Goal: Task Accomplishment & Management: Manage account settings

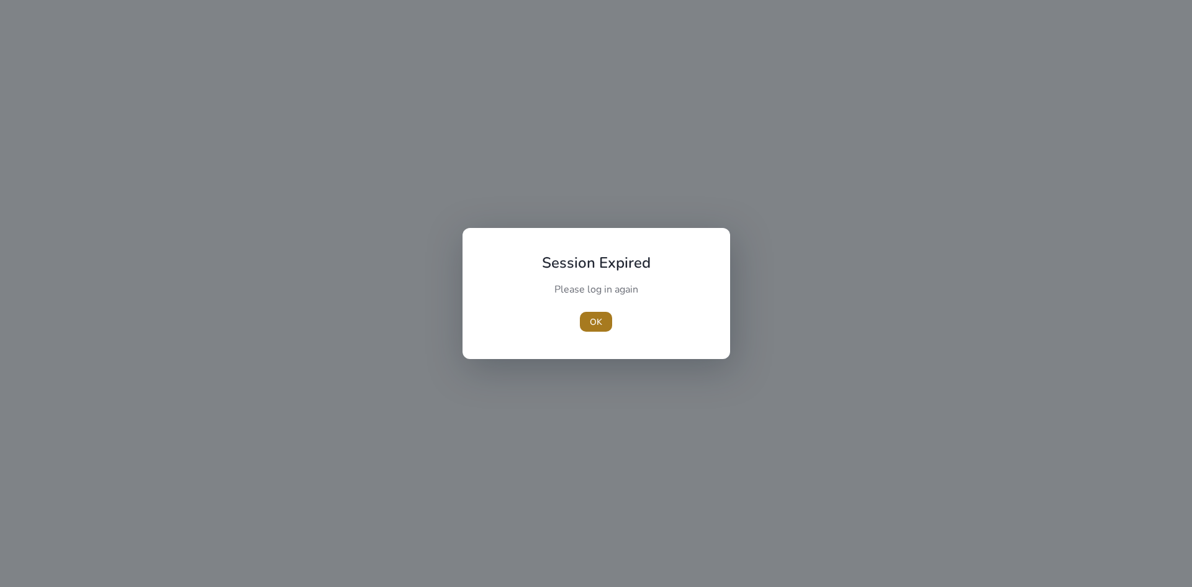
click at [606, 319] on span "button" at bounding box center [596, 322] width 32 height 30
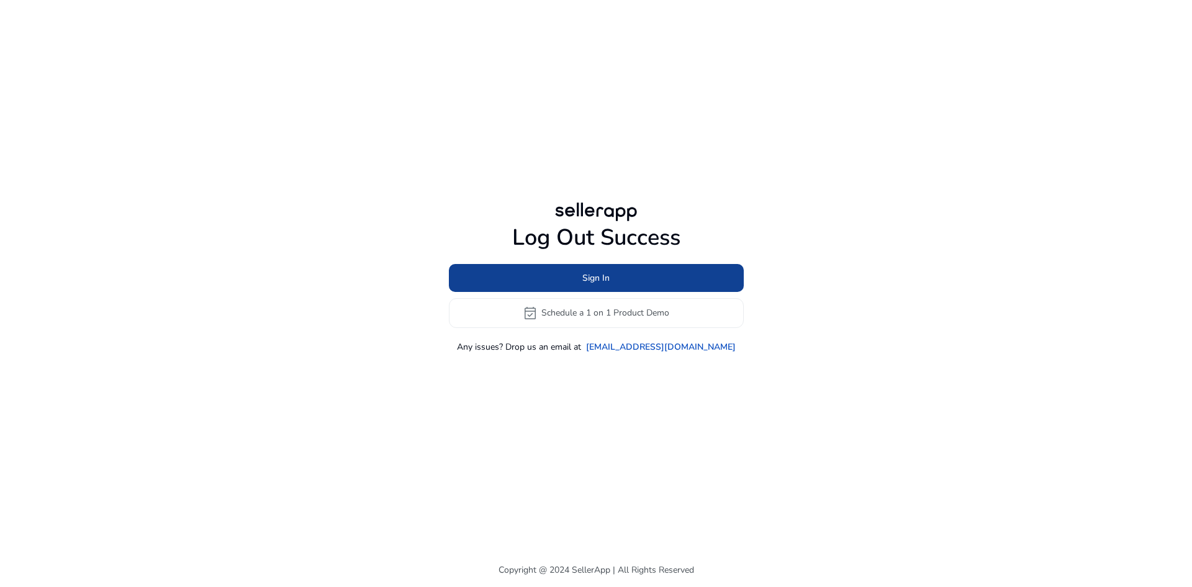
click at [635, 291] on span at bounding box center [596, 278] width 295 height 30
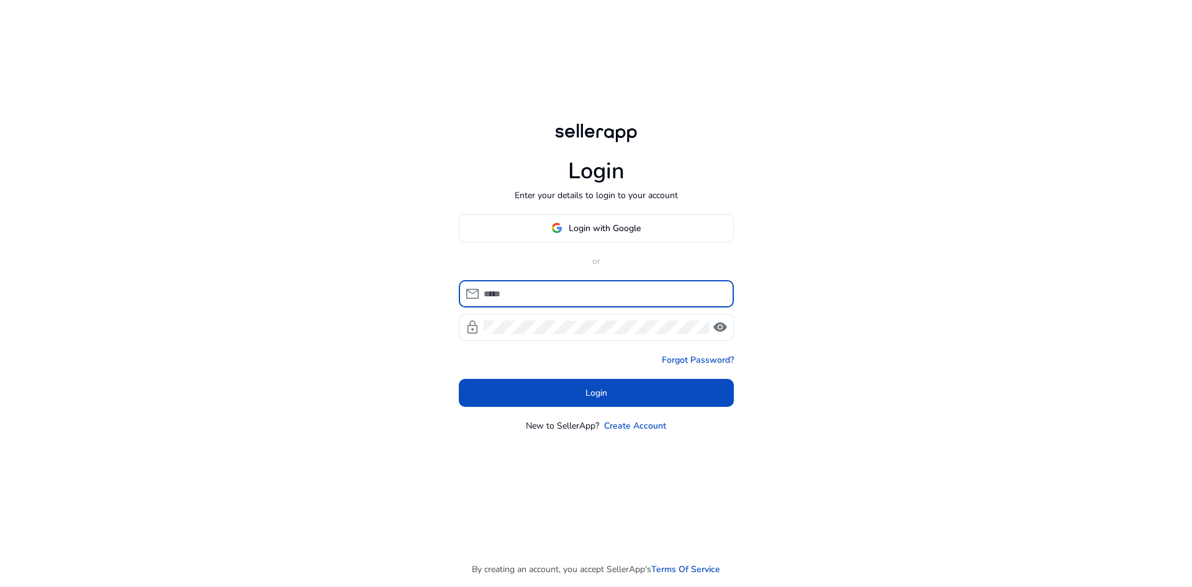
click at [633, 291] on input at bounding box center [604, 294] width 240 height 14
type input "**********"
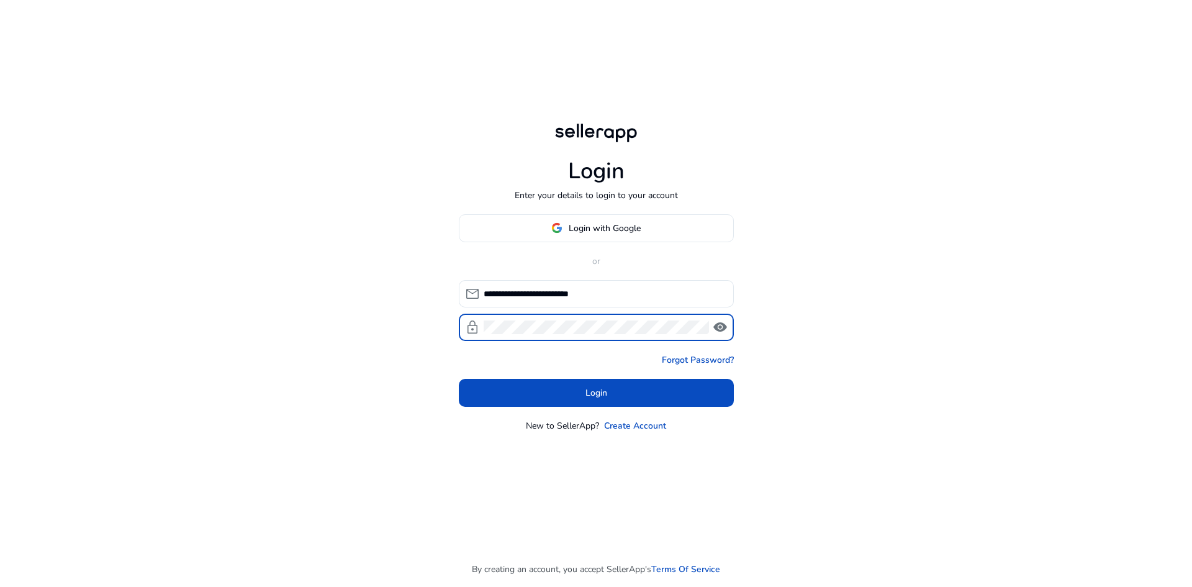
click button "Login" at bounding box center [596, 393] width 275 height 28
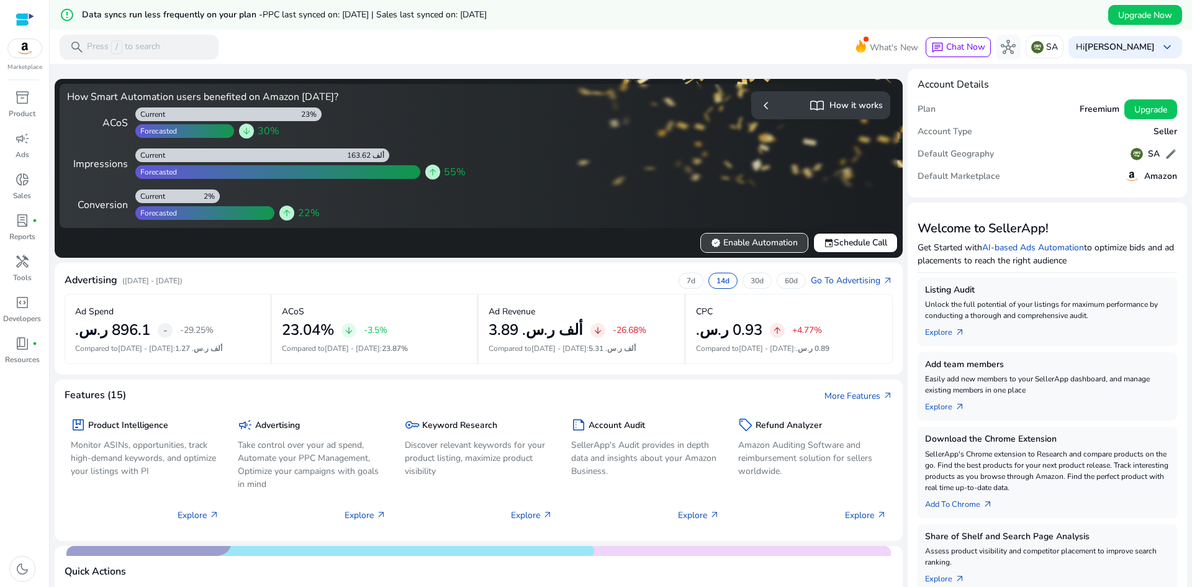
click at [731, 245] on span "verified Enable Automation" at bounding box center [754, 242] width 87 height 13
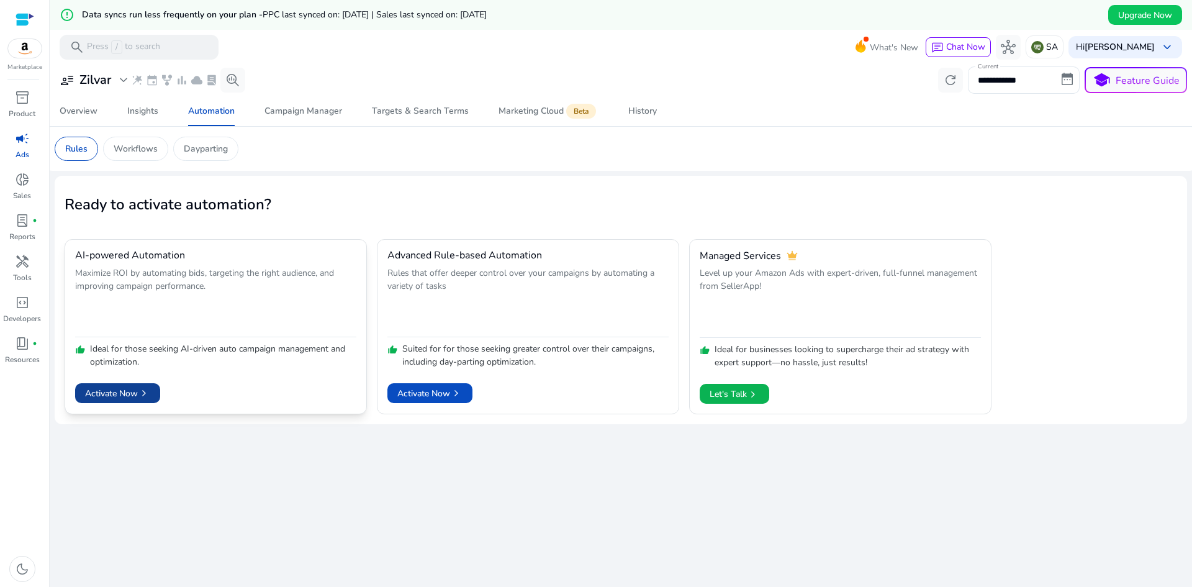
click at [132, 396] on span "Activate Now chevron_right" at bounding box center [117, 393] width 65 height 13
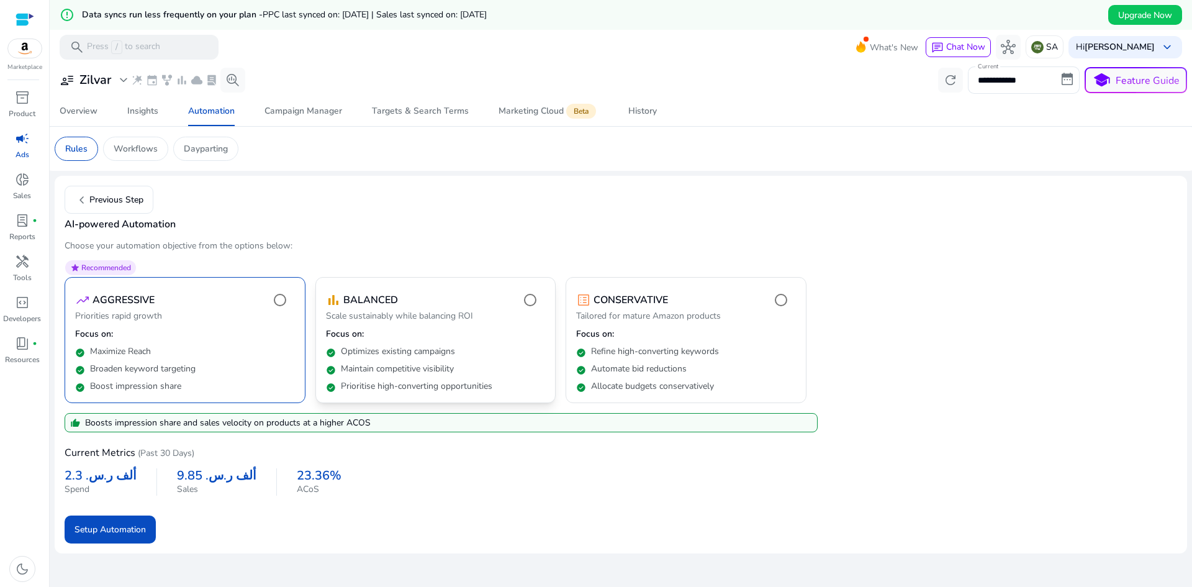
click at [422, 365] on p "Maintain competitive visibility" at bounding box center [397, 369] width 113 height 12
click at [245, 368] on div "check_circle Broaden keyword targeting" at bounding box center [185, 366] width 220 height 17
click at [129, 535] on span "Setup Automation" at bounding box center [110, 529] width 71 height 13
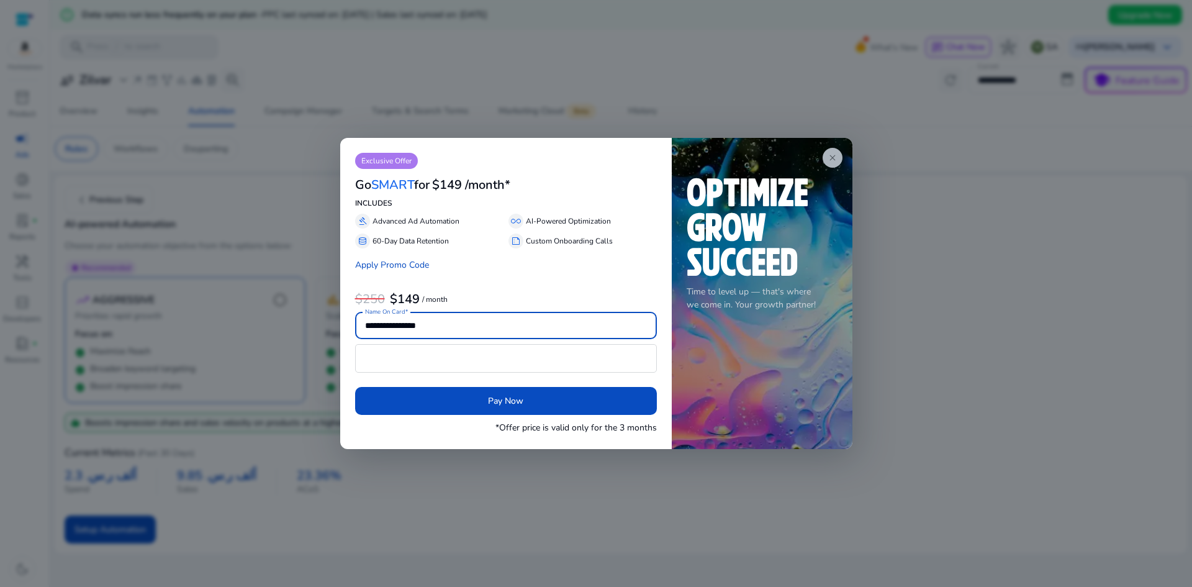
click at [823, 161] on div "close Time to level up — that's where we come in. Your growth partner!" at bounding box center [762, 293] width 181 height 311
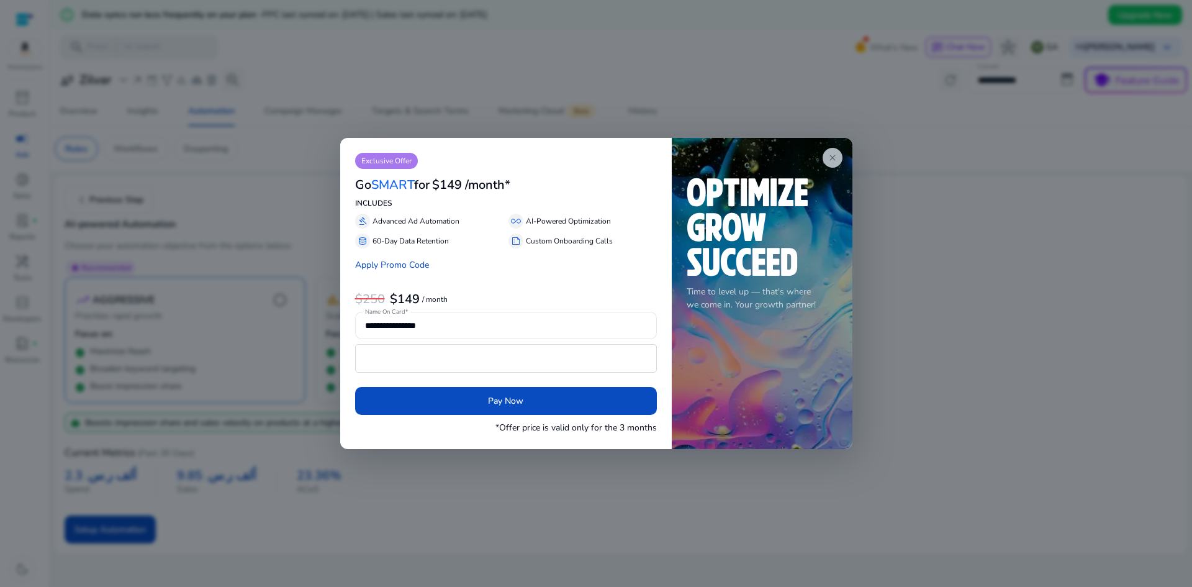
click at [828, 157] on span "close" at bounding box center [833, 158] width 10 height 10
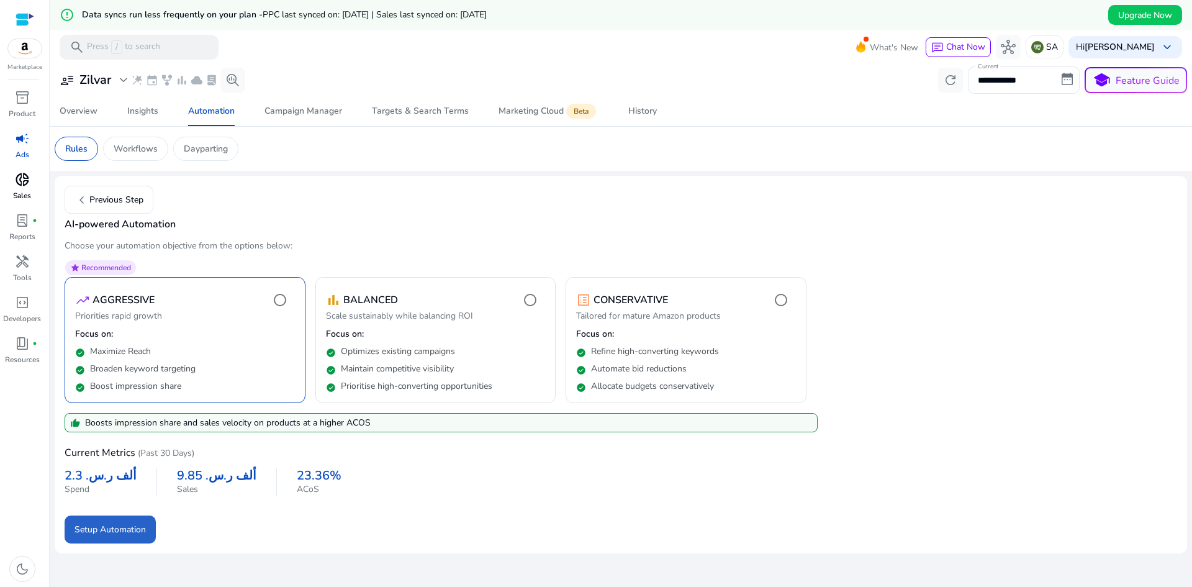
click at [27, 178] on span "donut_small" at bounding box center [22, 179] width 15 height 15
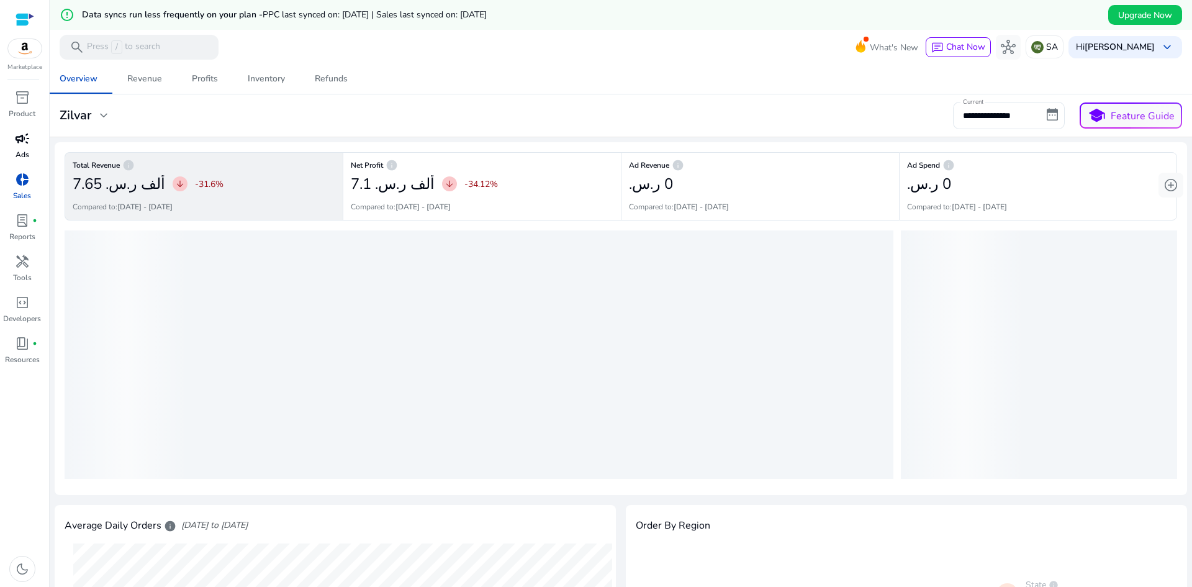
click at [17, 153] on p "Ads" at bounding box center [23, 154] width 14 height 11
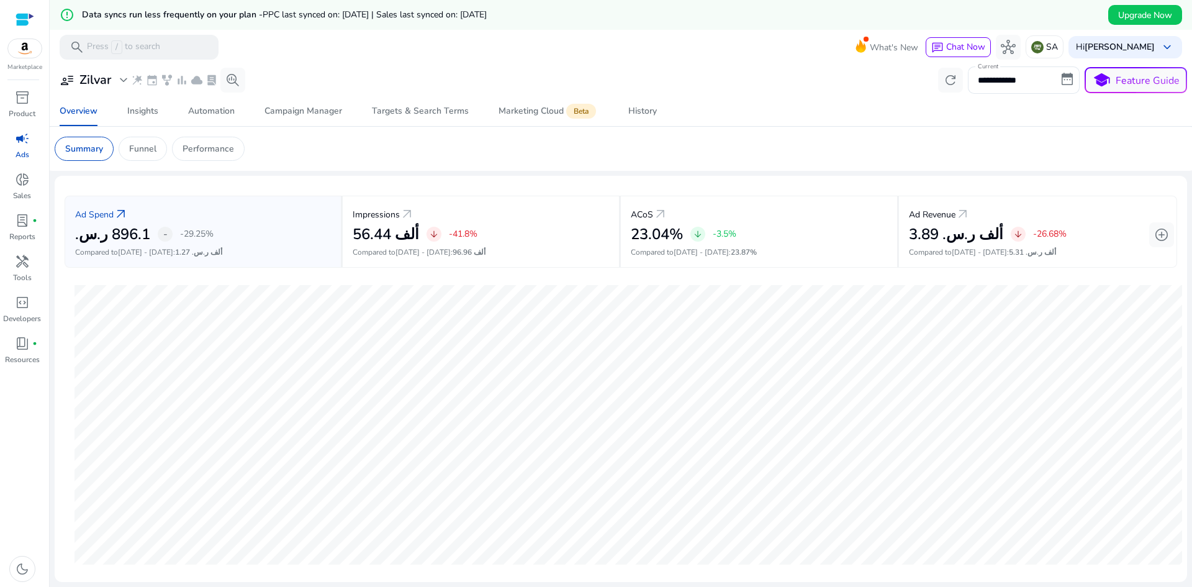
click at [18, 146] on span "campaign" at bounding box center [22, 138] width 15 height 15
click at [129, 112] on div "Insights" at bounding box center [142, 111] width 31 height 9
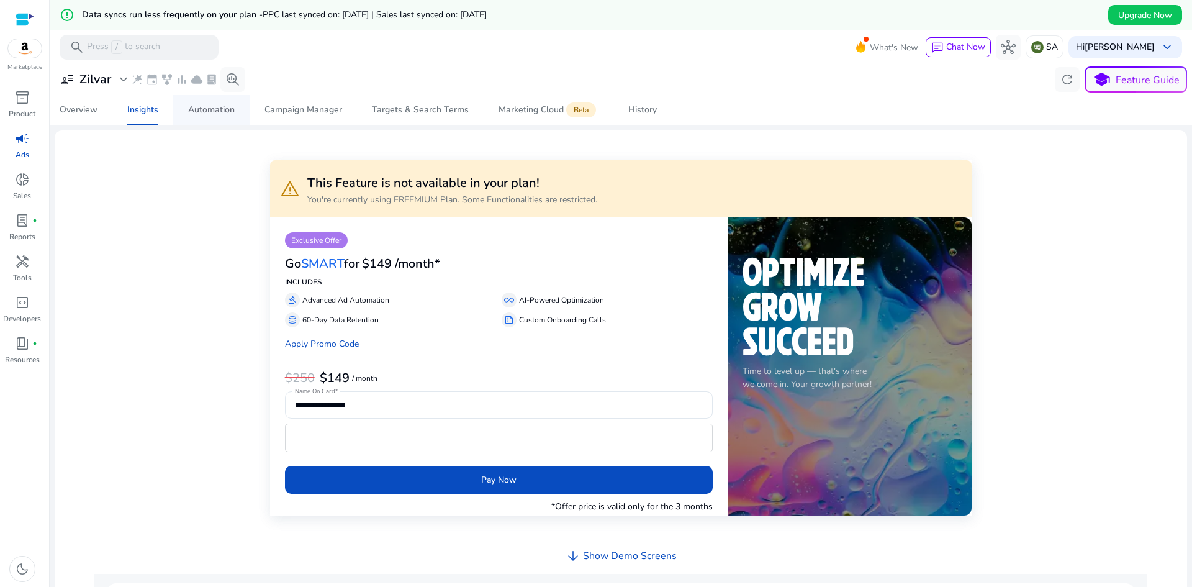
click at [194, 119] on span "Automation" at bounding box center [211, 110] width 47 height 30
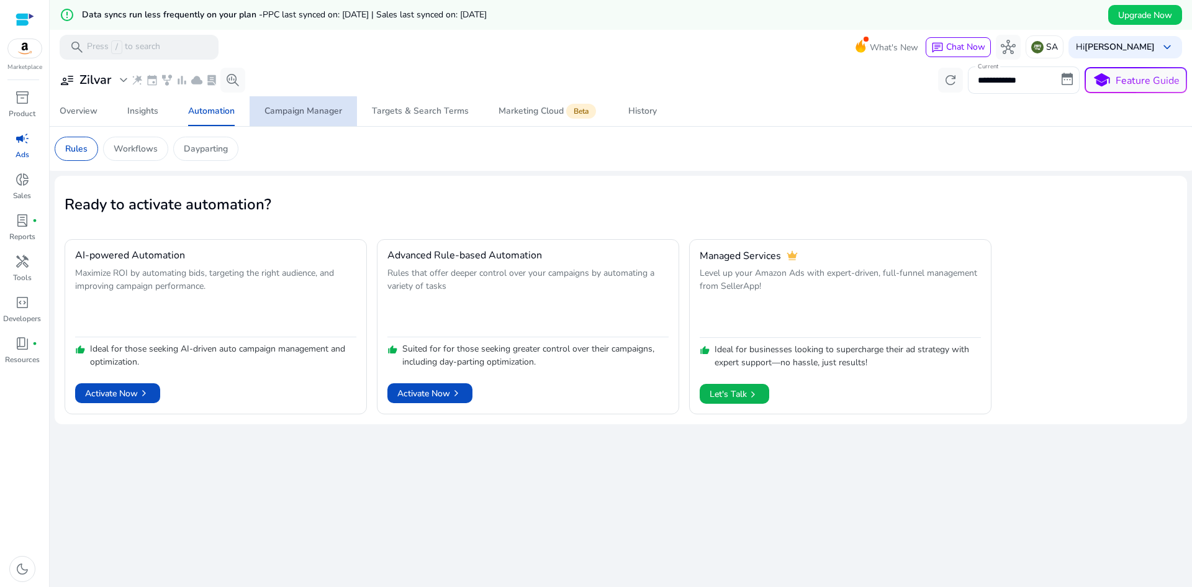
click at [301, 118] on span "Campaign Manager" at bounding box center [304, 111] width 78 height 30
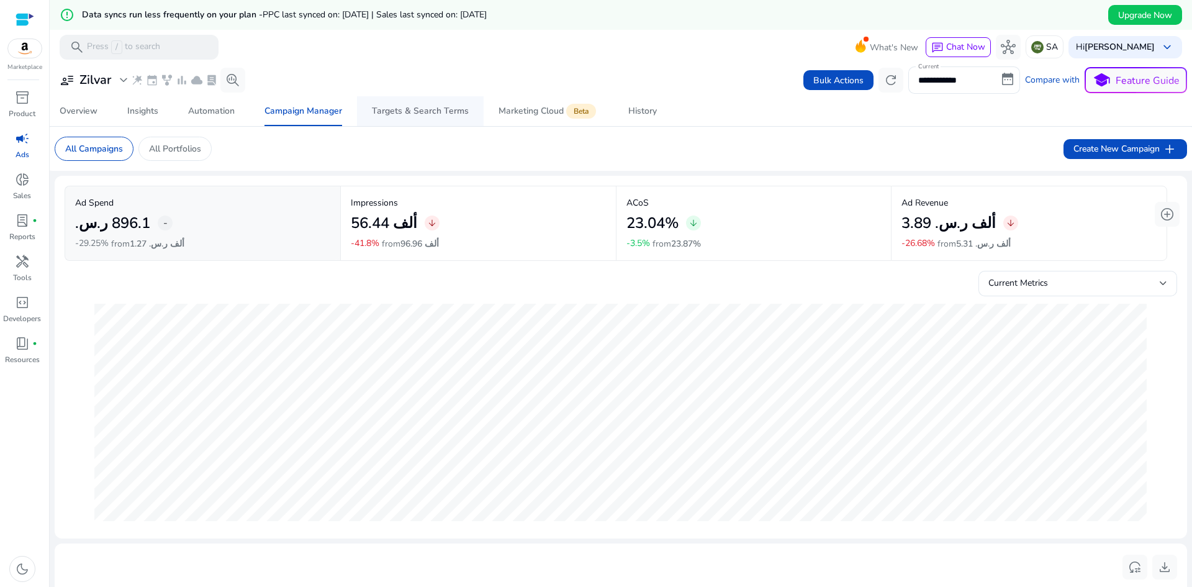
click at [426, 114] on div "Targets & Search Terms" at bounding box center [420, 111] width 97 height 9
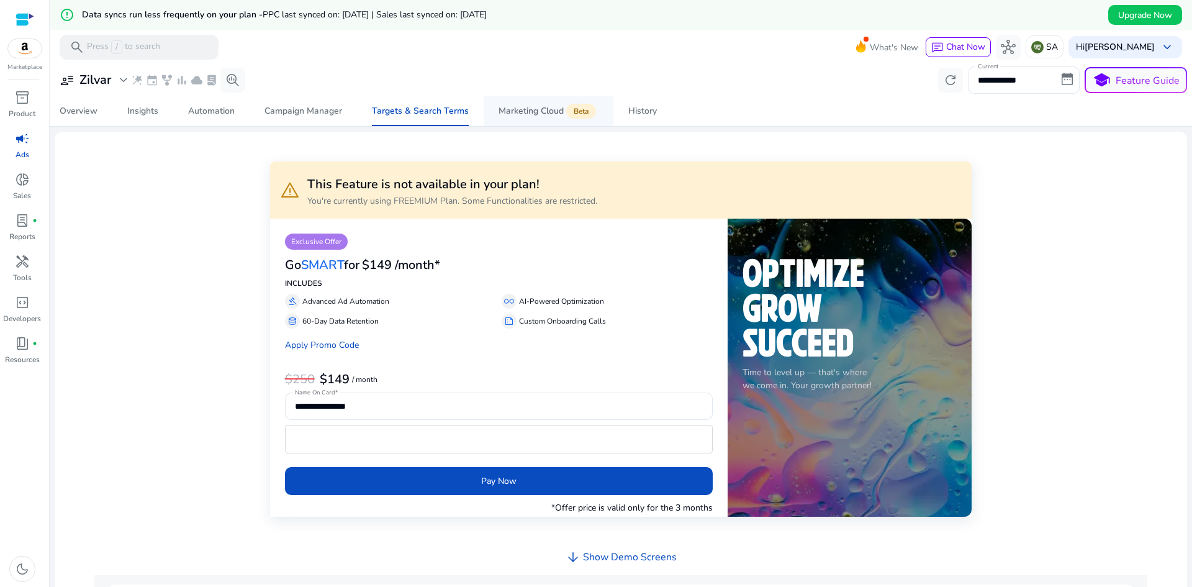
click at [525, 115] on div "Marketing Cloud Beta" at bounding box center [549, 111] width 100 height 10
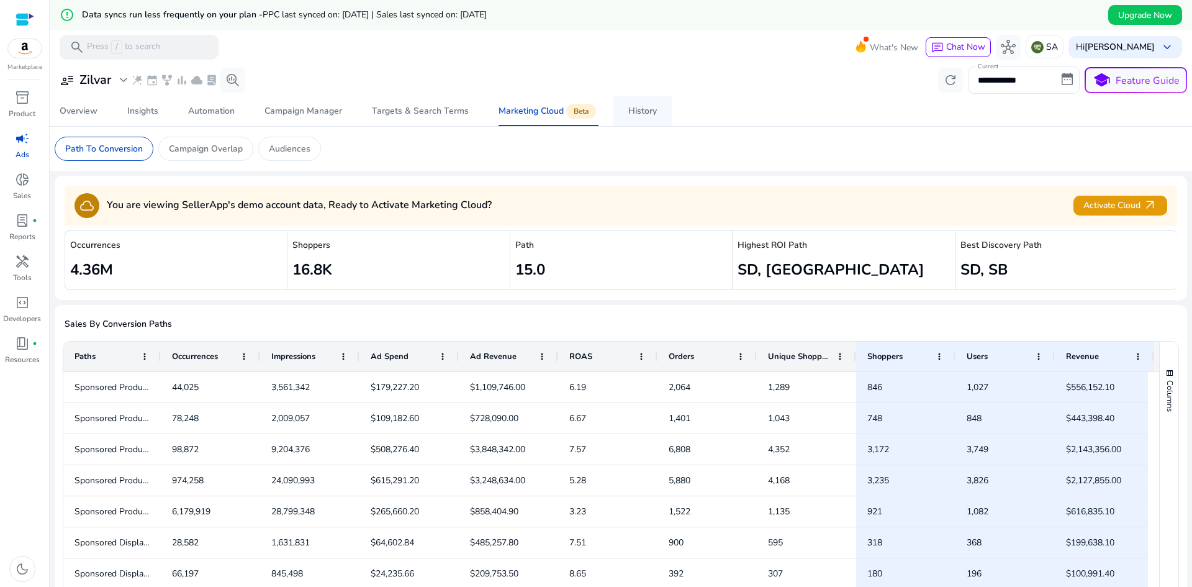
click at [632, 116] on div "History" at bounding box center [642, 111] width 29 height 9
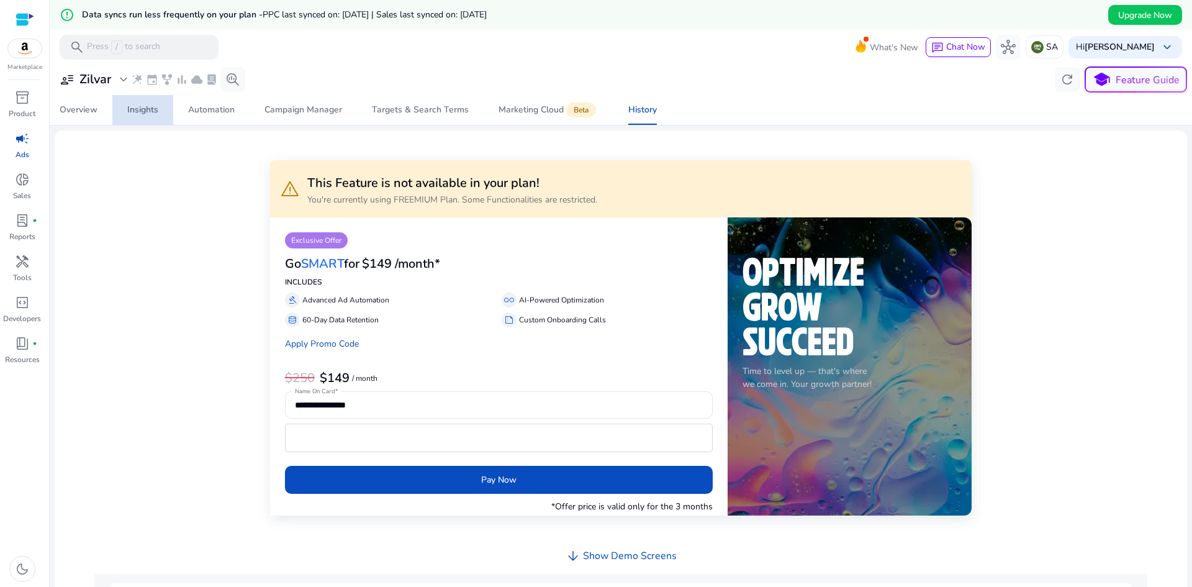
click at [143, 111] on div "Insights" at bounding box center [142, 110] width 31 height 9
click at [69, 102] on span "Overview" at bounding box center [79, 110] width 38 height 30
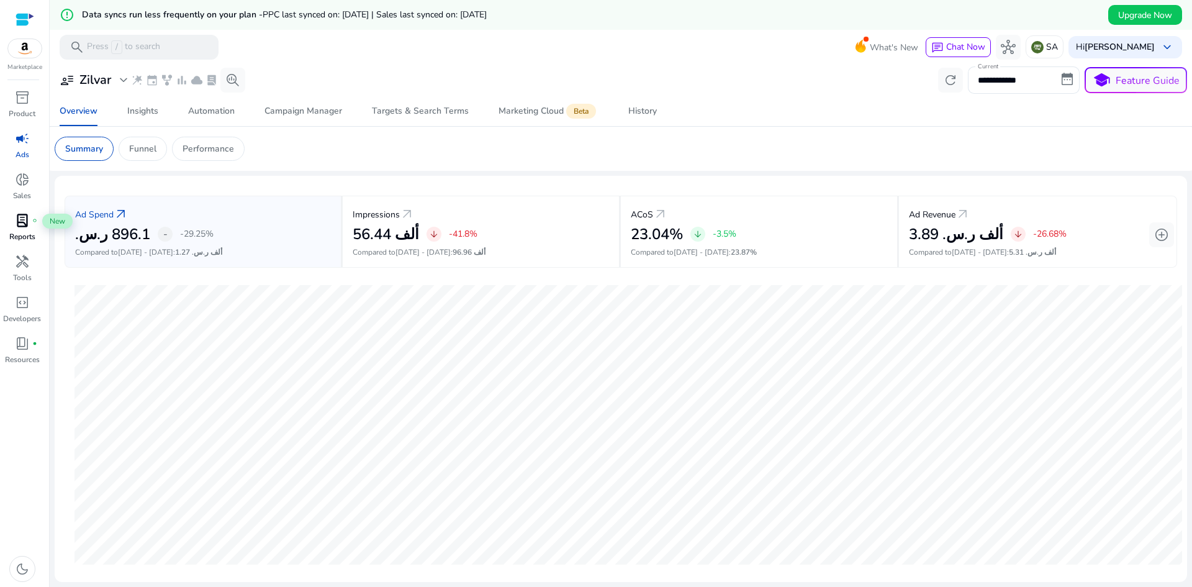
click at [12, 229] on div "lab_profile fiber_manual_record" at bounding box center [22, 221] width 35 height 20
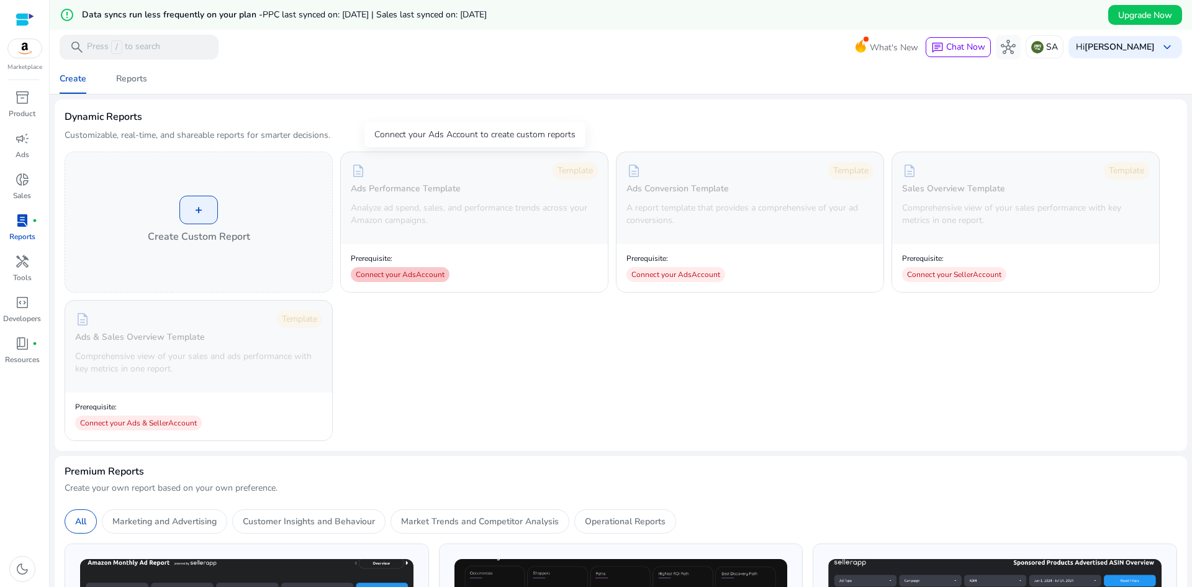
click at [420, 273] on div "Connect your Ads Account" at bounding box center [400, 274] width 99 height 15
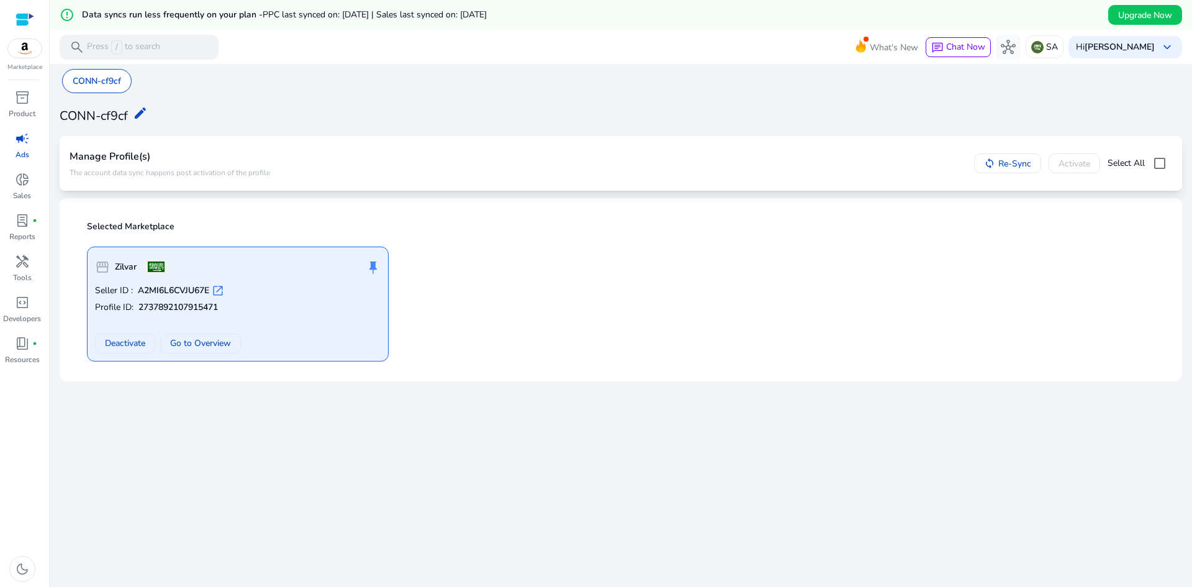
click at [295, 289] on p "Seller ID : A2MI6L6CVJU67E open_in_new" at bounding box center [238, 290] width 286 height 12
click at [204, 286] on b "A2MI6L6CVJU67E" at bounding box center [173, 290] width 71 height 12
click at [91, 87] on p "CONN-cf9cf" at bounding box center [97, 81] width 48 height 13
click at [123, 170] on p "The account data sync happens post activation of the profile" at bounding box center [170, 173] width 201 height 10
click at [150, 156] on h4 "Manage Profile(s)" at bounding box center [170, 157] width 201 height 12
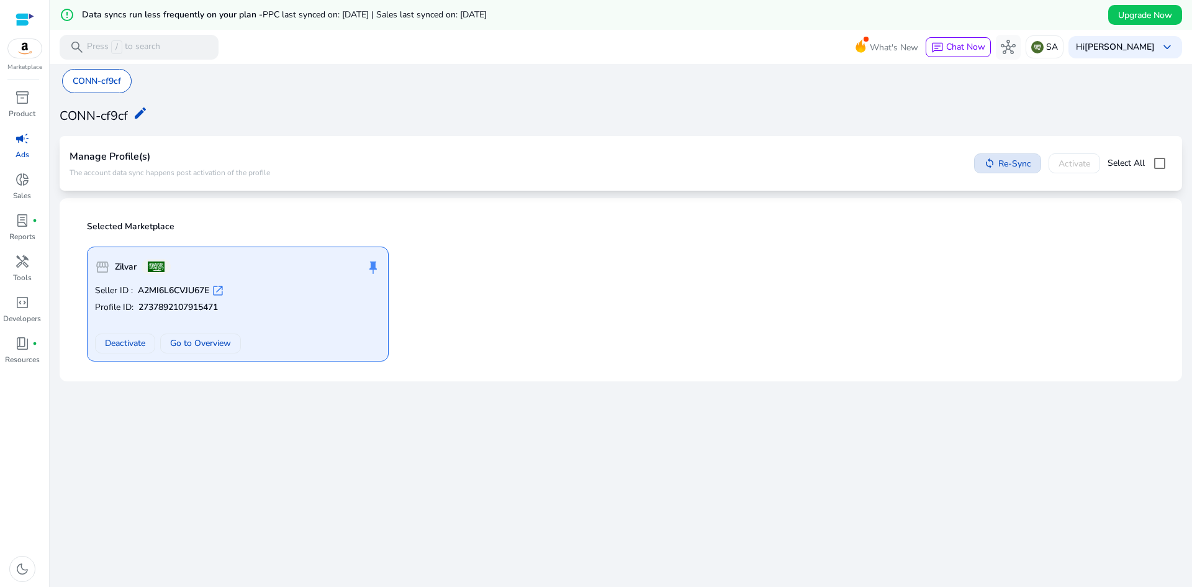
click at [999, 168] on span "Re-Sync" at bounding box center [1015, 163] width 33 height 13
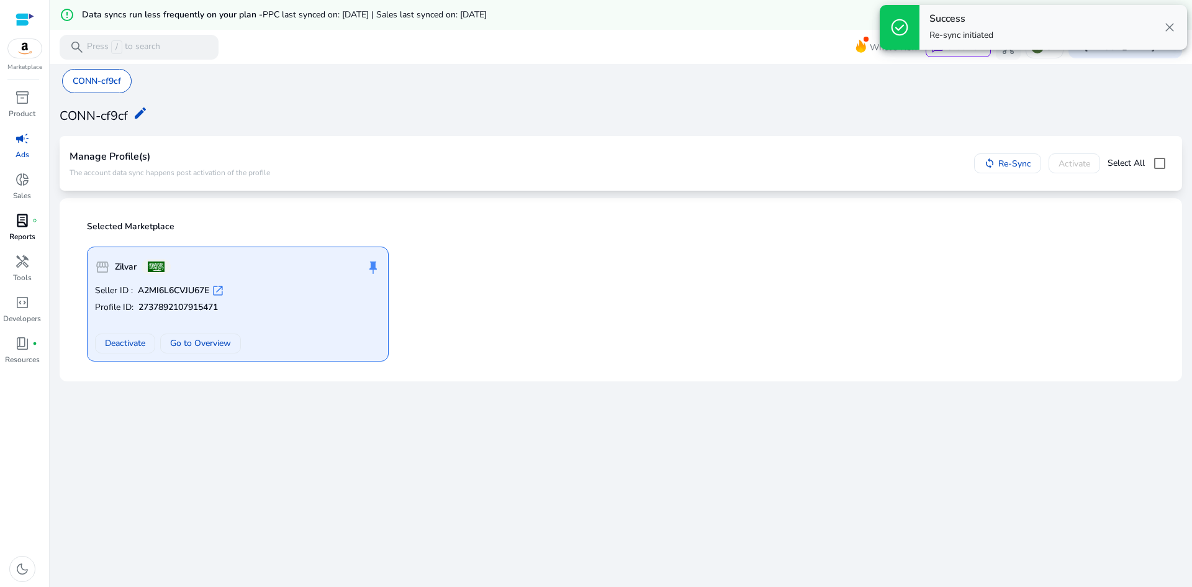
click at [34, 227] on div "lab_profile fiber_manual_record" at bounding box center [22, 221] width 35 height 20
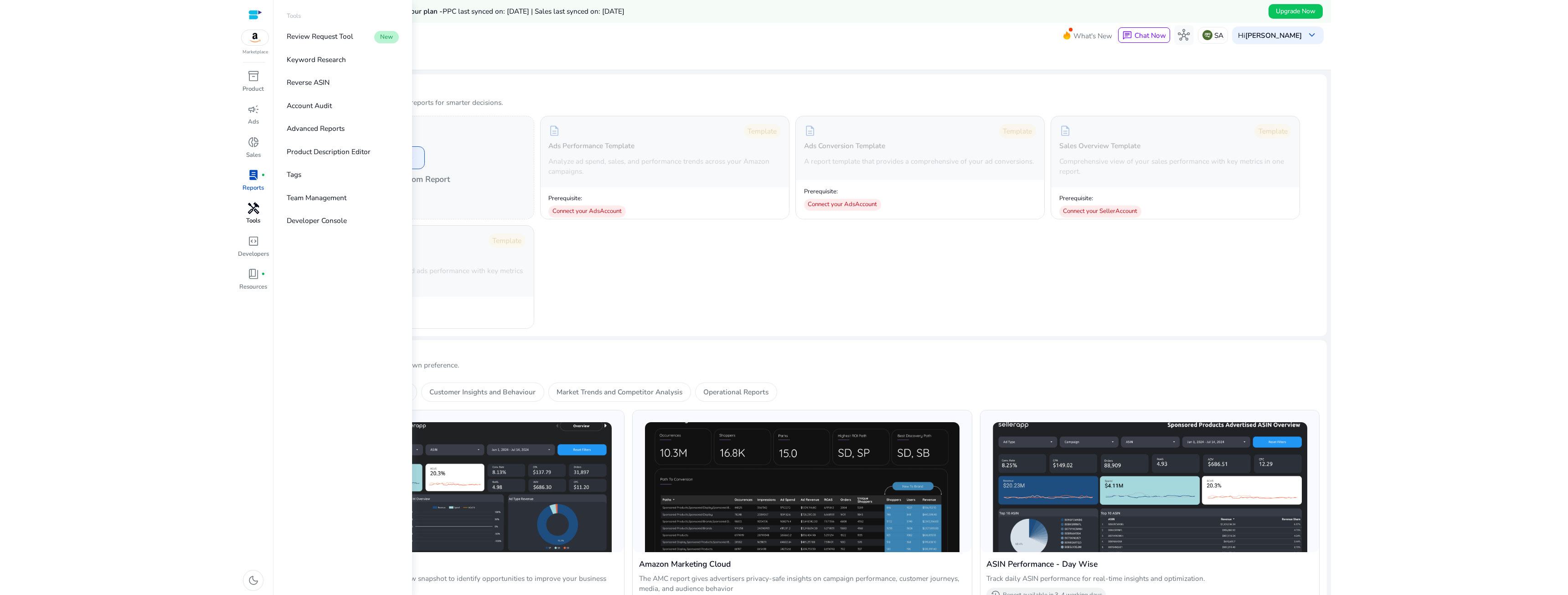
click at [258, 217] on p "Tools" at bounding box center [253, 221] width 14 height 9
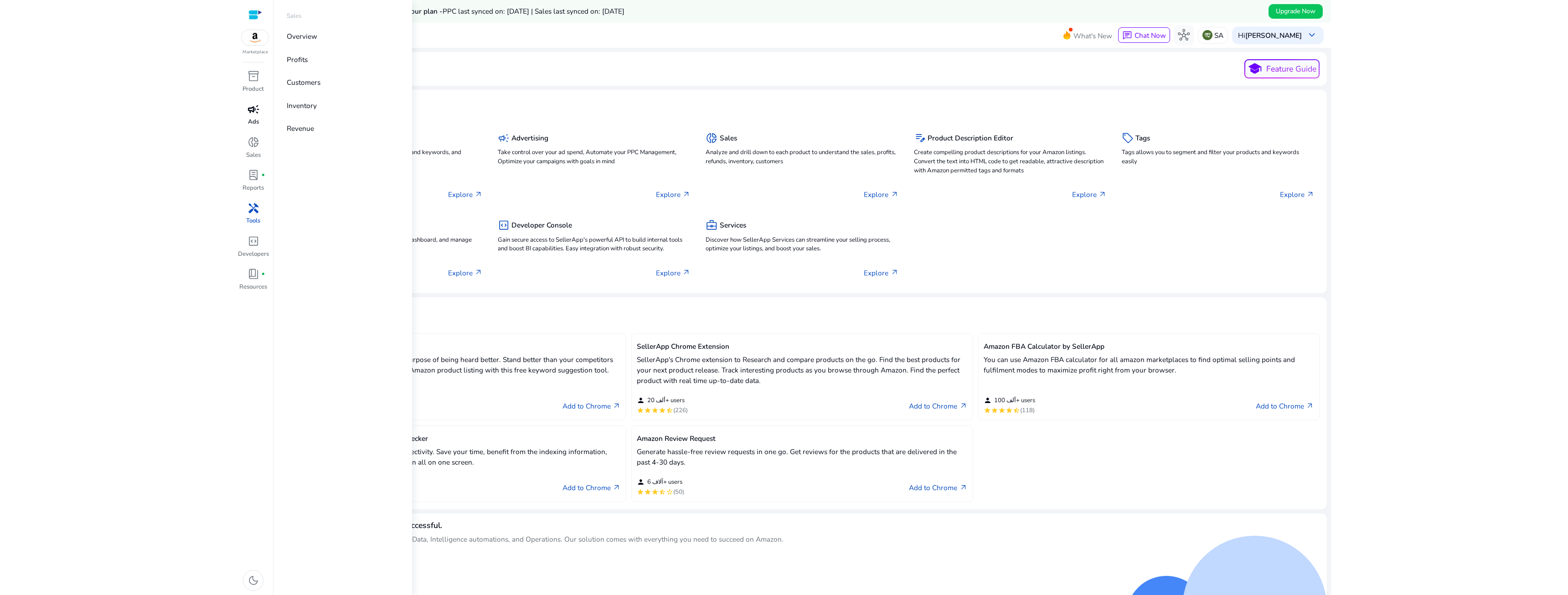
click at [244, 115] on div "campaign" at bounding box center [253, 109] width 28 height 16
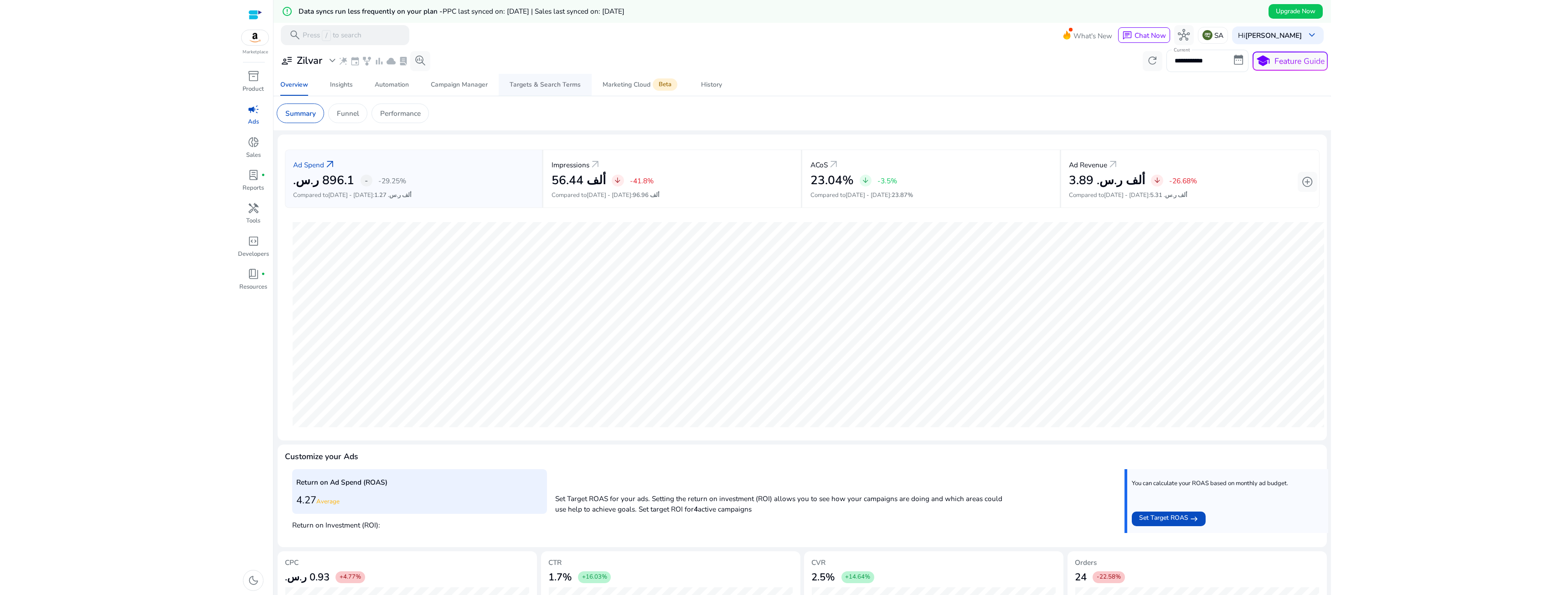
click at [529, 82] on div "Targets & Search Terms" at bounding box center [545, 84] width 71 height 7
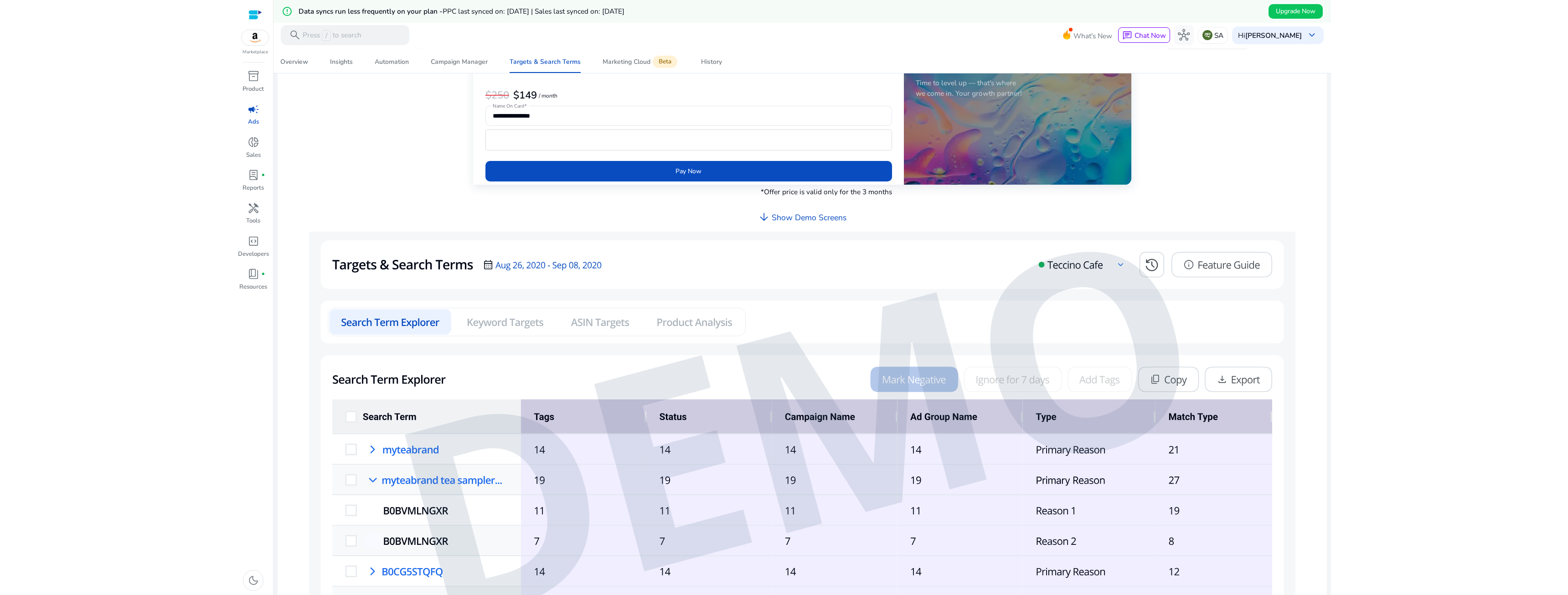
scroll to position [252, 0]
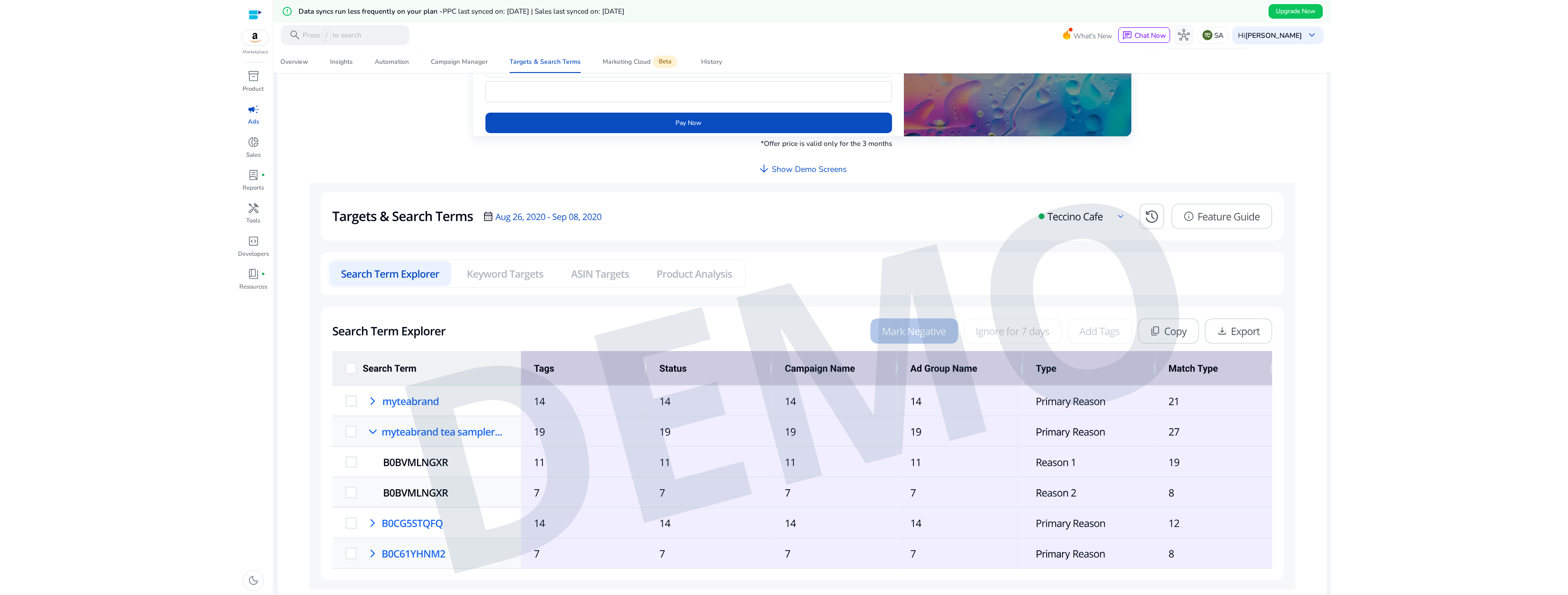
click at [374, 403] on img at bounding box center [802, 386] width 987 height 406
click at [489, 277] on img at bounding box center [802, 386] width 987 height 406
click at [251, 282] on div "book_4 fiber_manual_record" at bounding box center [253, 275] width 28 height 16
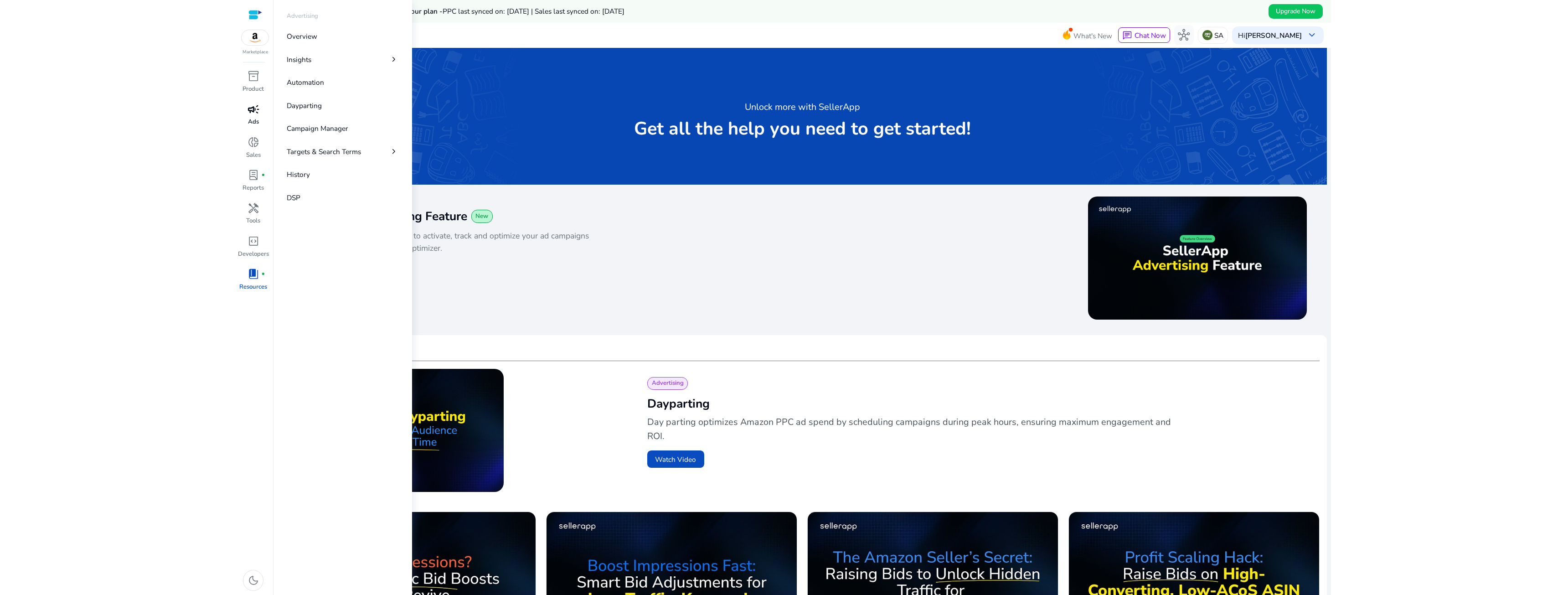
click at [253, 115] on span "campaign" at bounding box center [253, 109] width 12 height 12
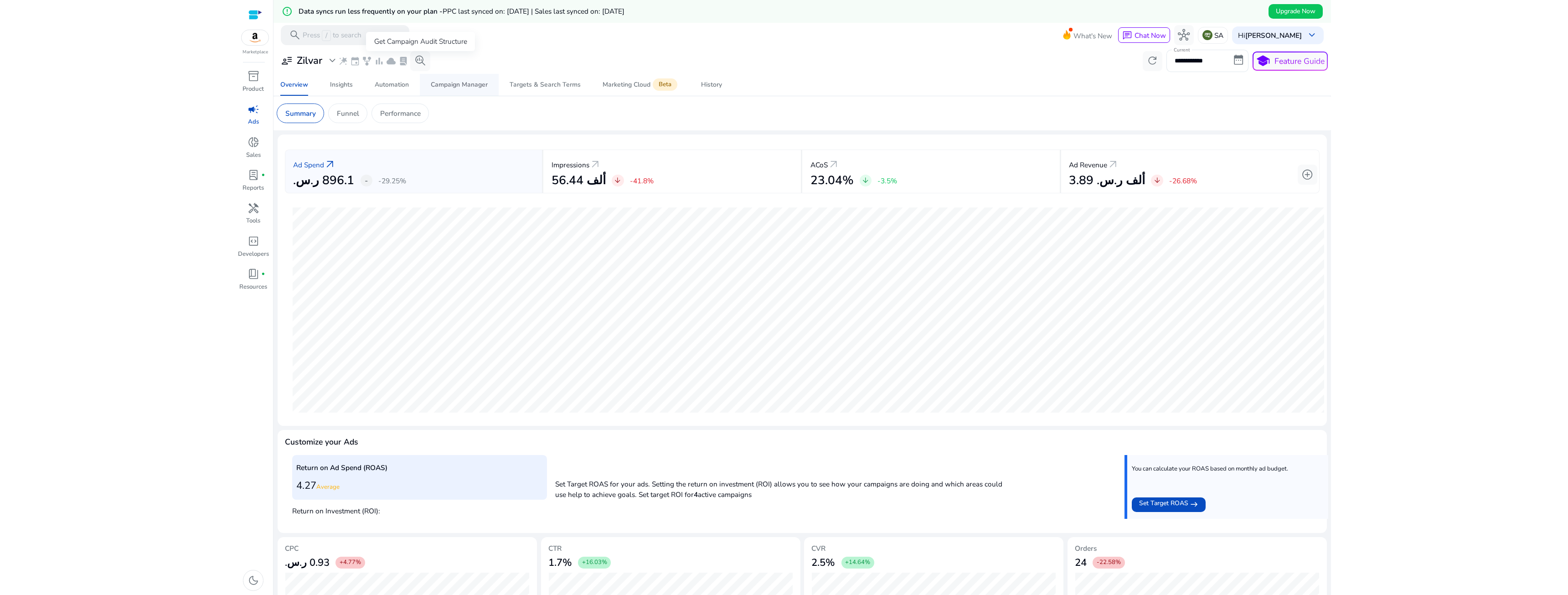
click at [431, 80] on span "Campaign Manager" at bounding box center [460, 85] width 57 height 22
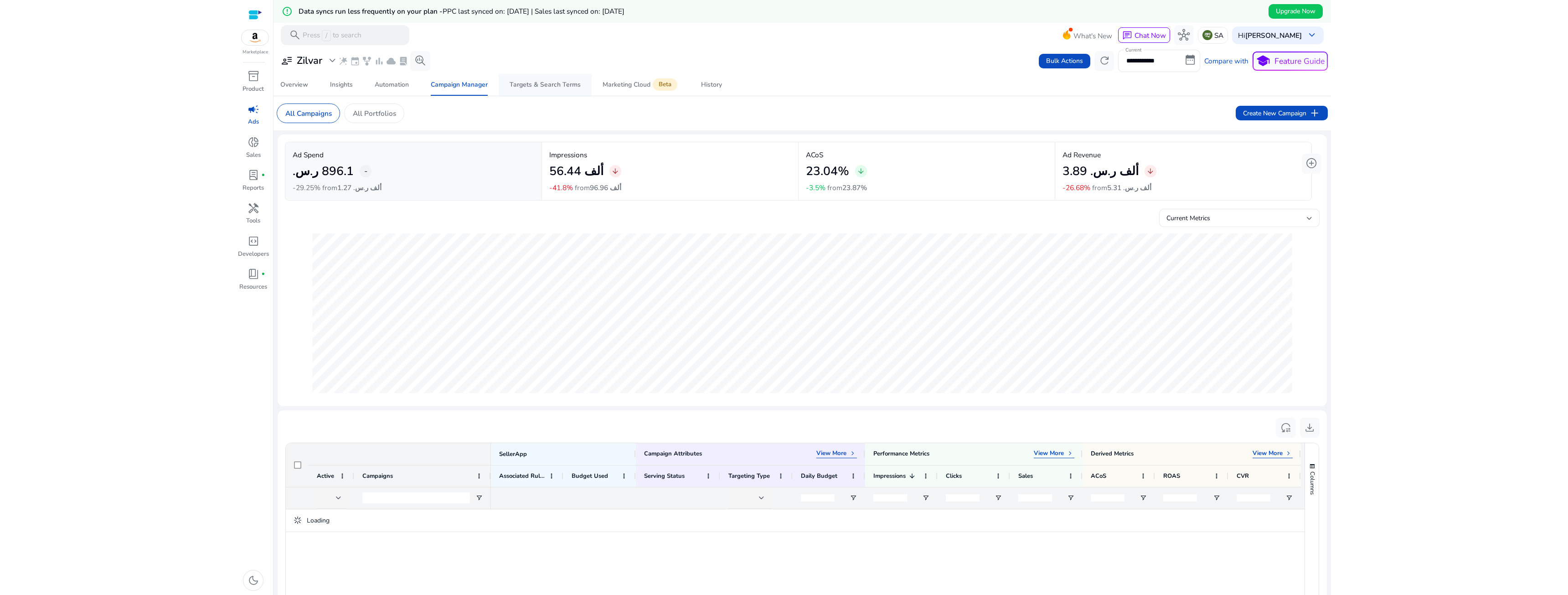
click at [552, 93] on span "Targets & Search Terms" at bounding box center [545, 85] width 71 height 22
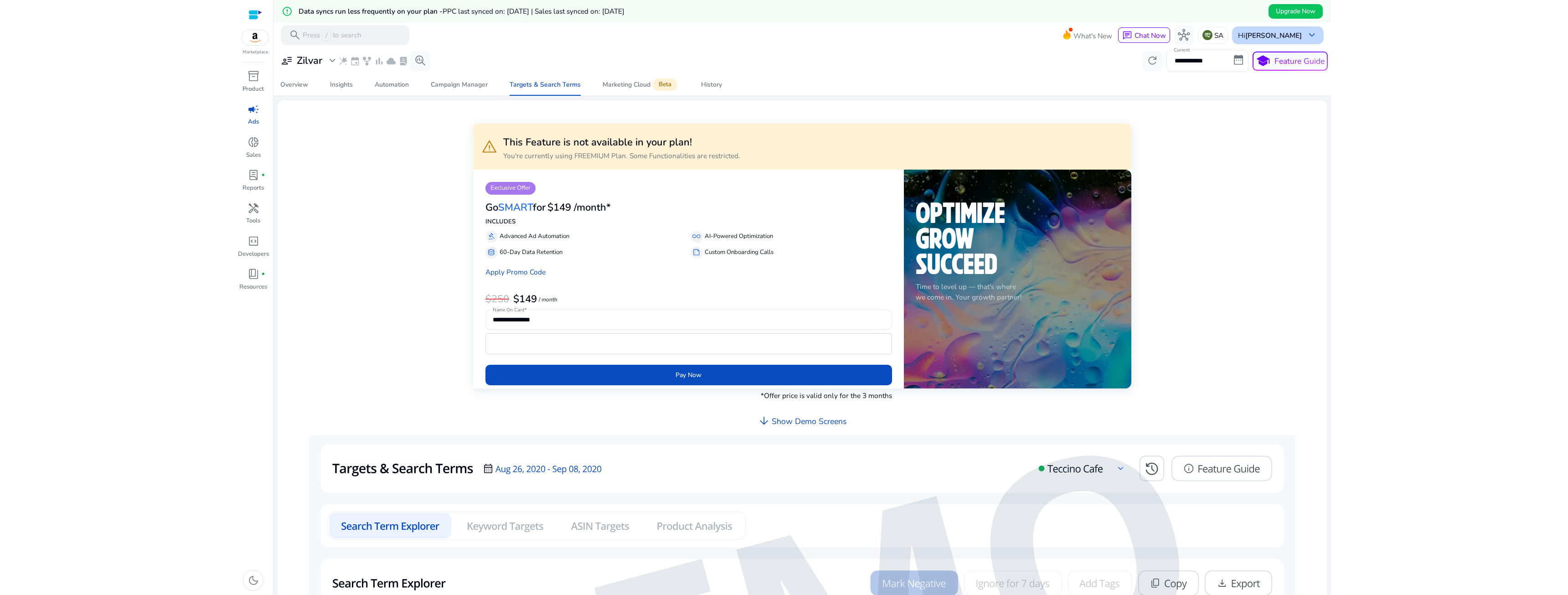
click at [875, 28] on div "Hi [PERSON_NAME] keyboard_arrow_down" at bounding box center [1278, 35] width 92 height 18
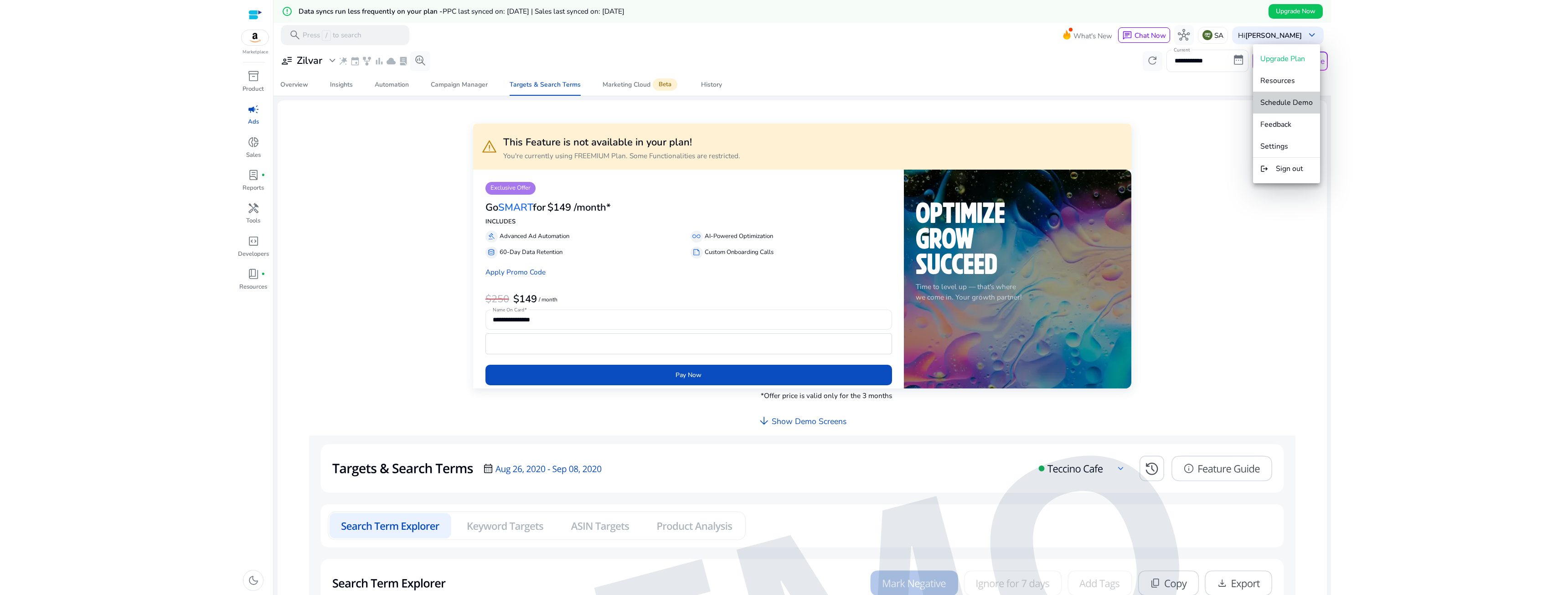
click at [875, 107] on span "Schedule Demo" at bounding box center [1286, 103] width 52 height 10
click at [875, 63] on p "Feature Guide" at bounding box center [1299, 61] width 50 height 12
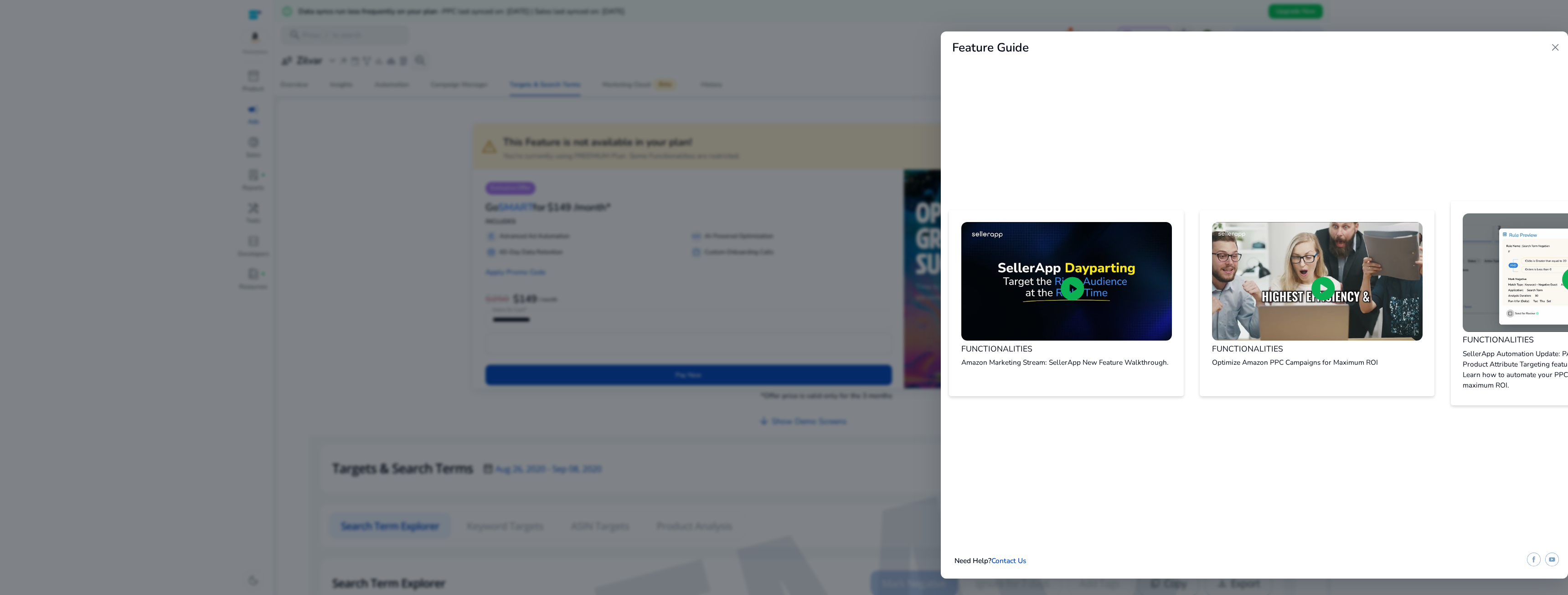
scroll to position [0, 363]
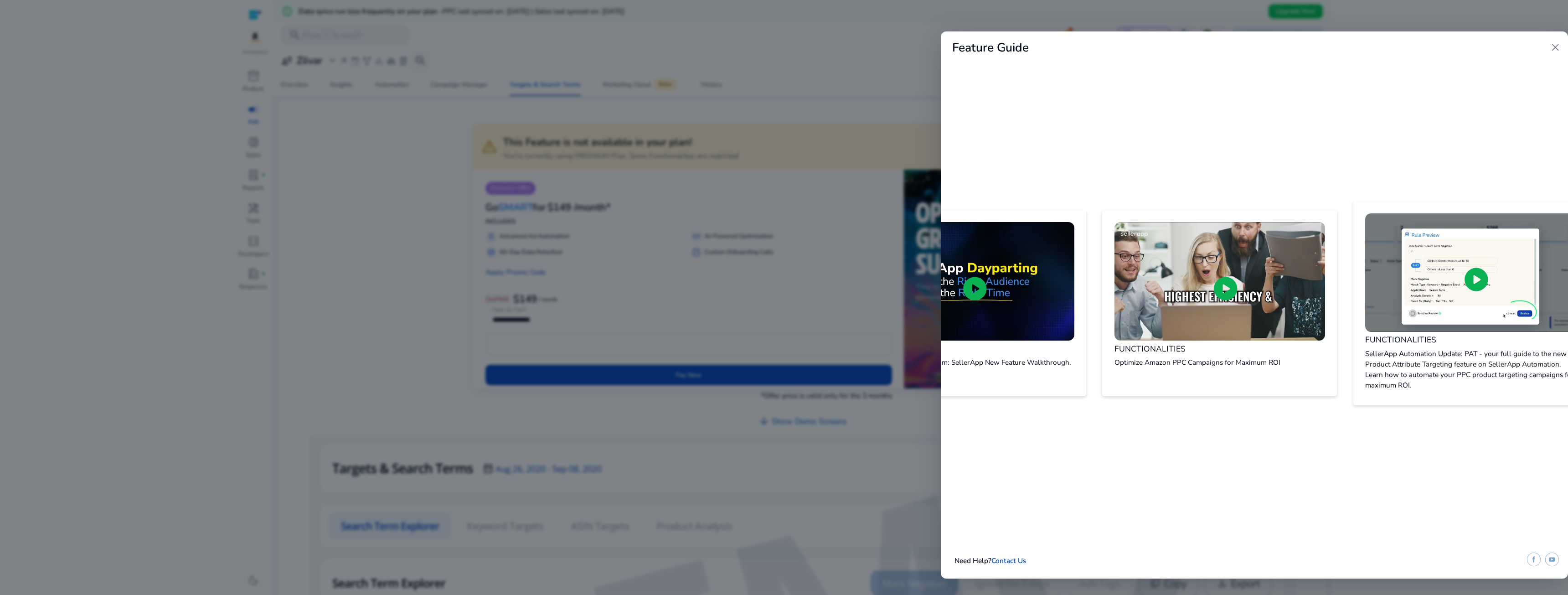
click at [403, 262] on div at bounding box center [784, 298] width 1568 height 595
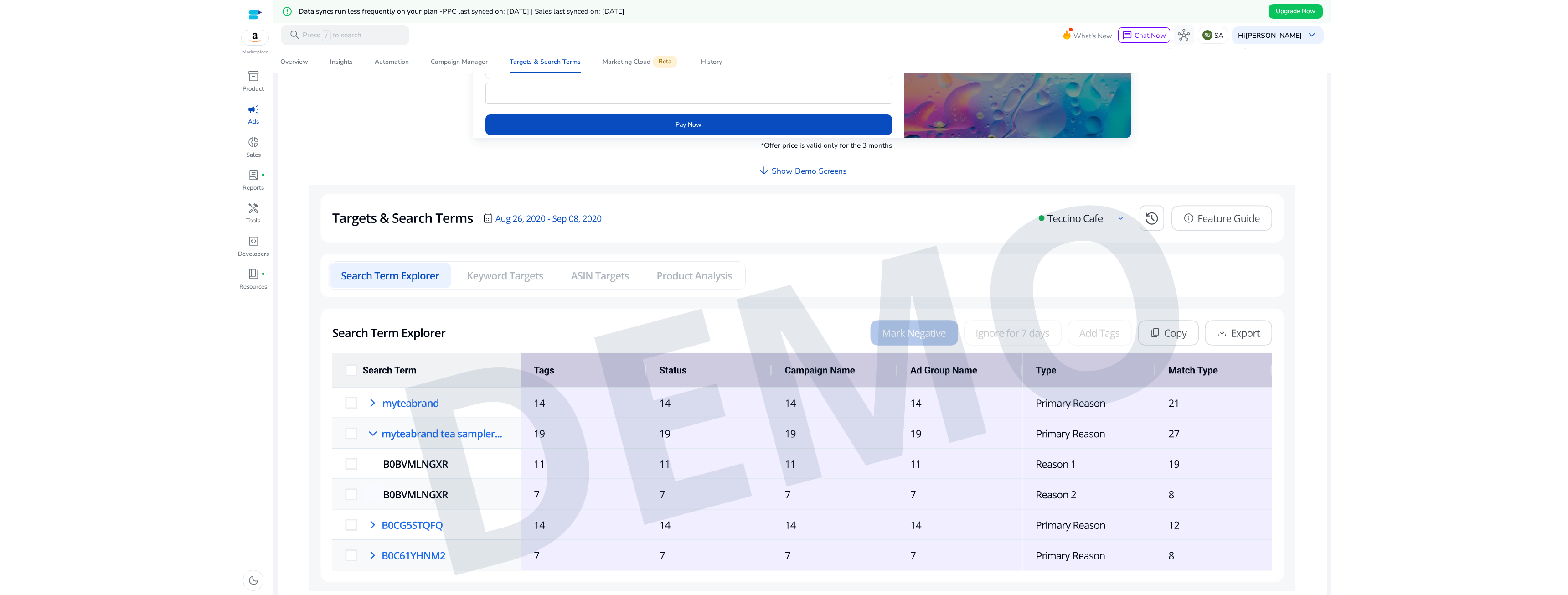
scroll to position [252, 0]
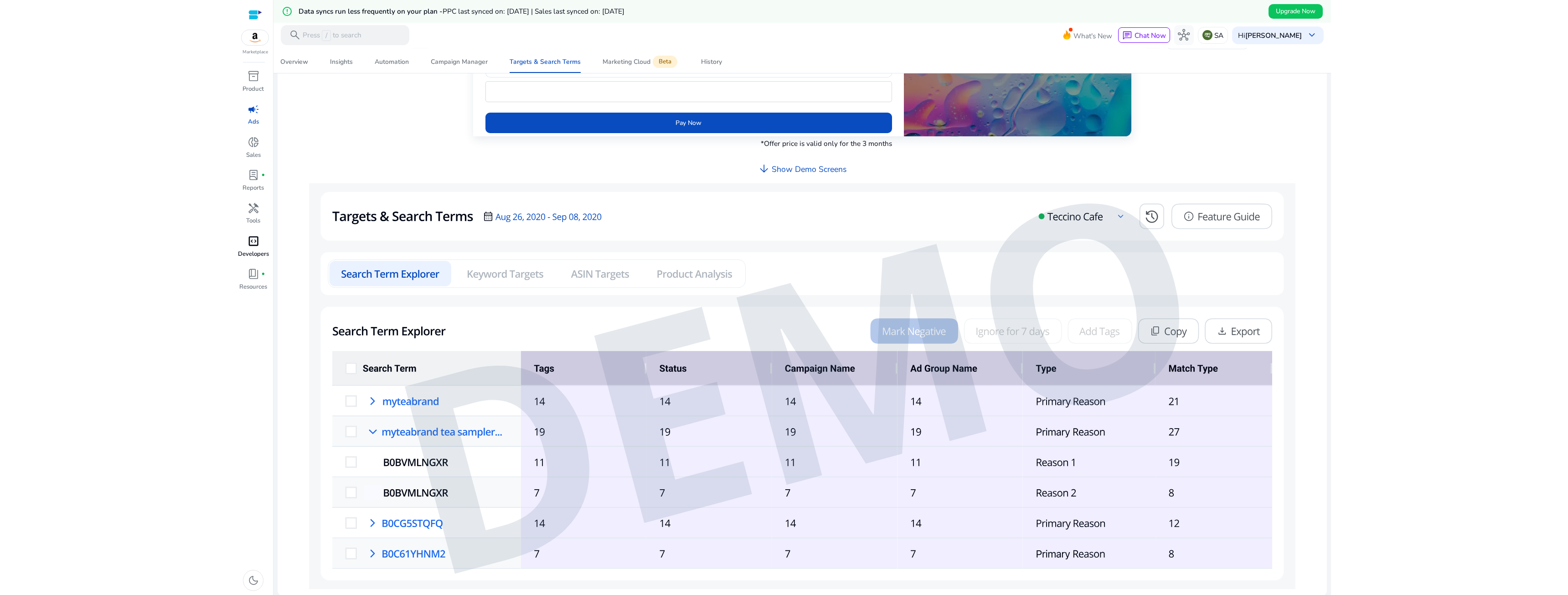
click at [257, 256] on p "Developers" at bounding box center [253, 254] width 31 height 9
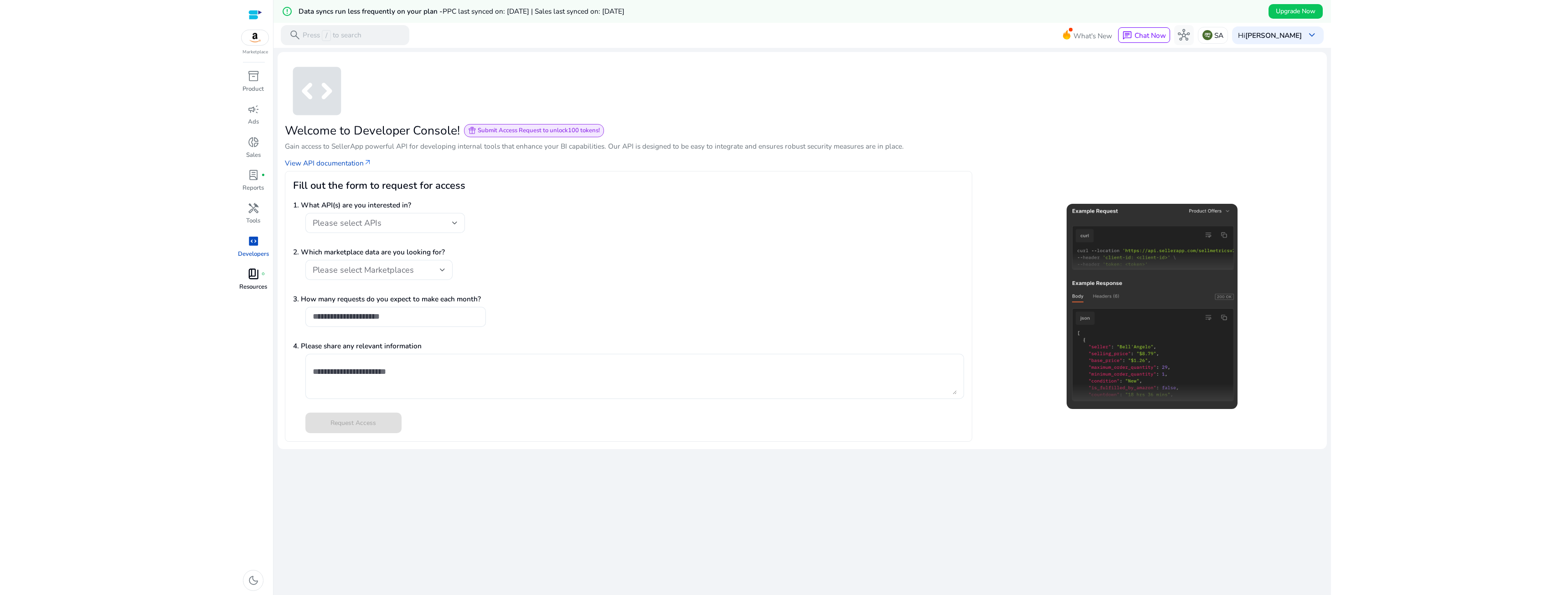
click at [259, 272] on span "book_4" at bounding box center [253, 274] width 12 height 12
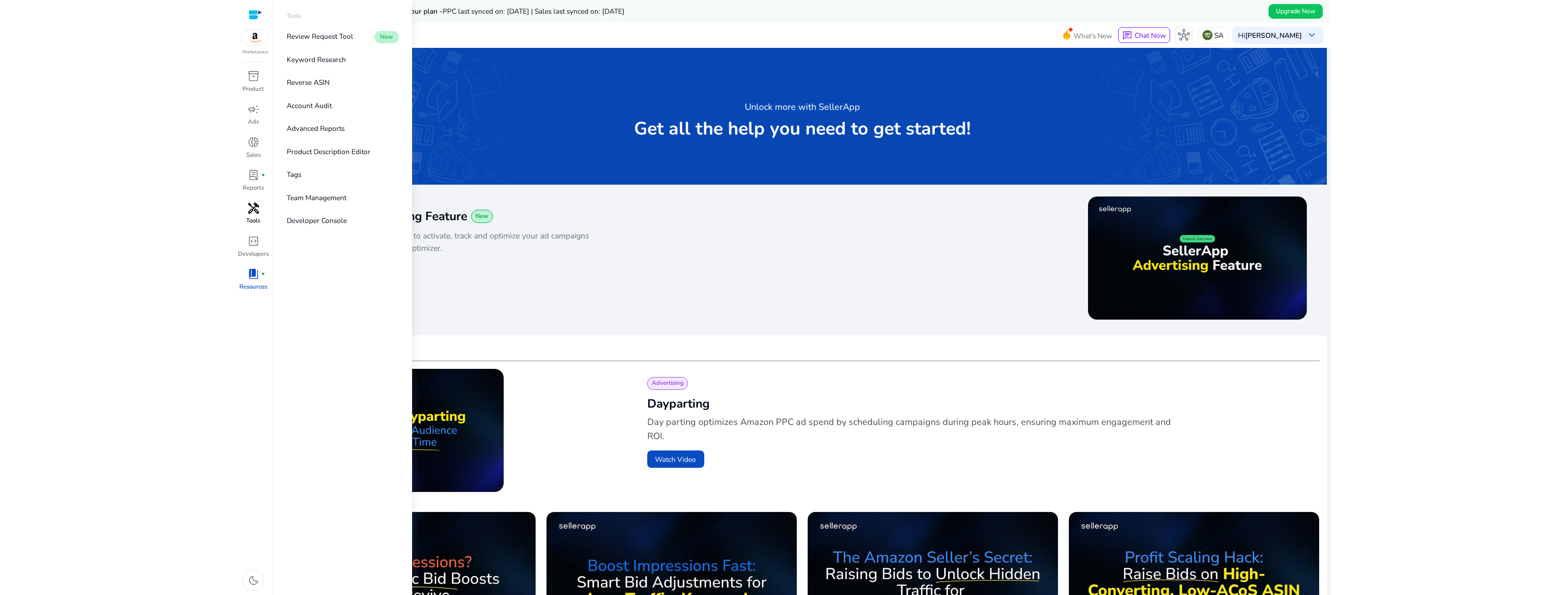
click at [249, 207] on span "handyman" at bounding box center [253, 209] width 12 height 12
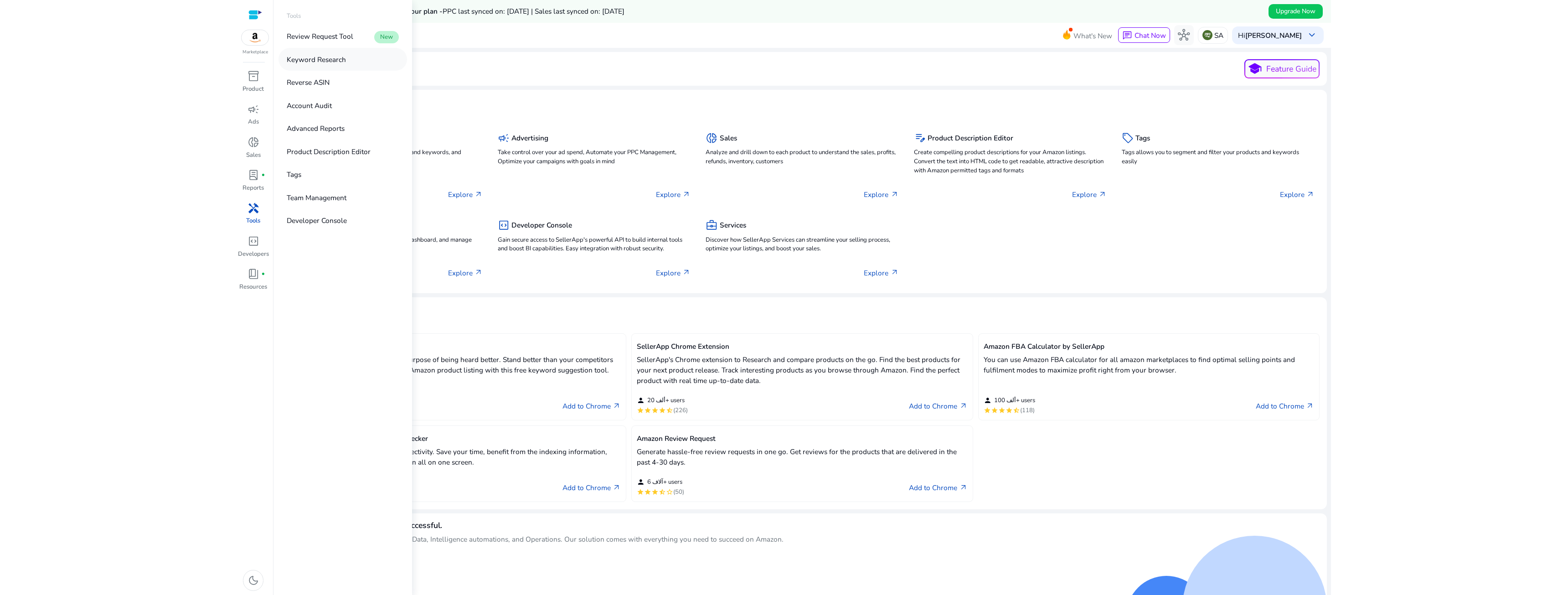
click at [308, 64] on p "Keyword Research" at bounding box center [316, 60] width 59 height 10
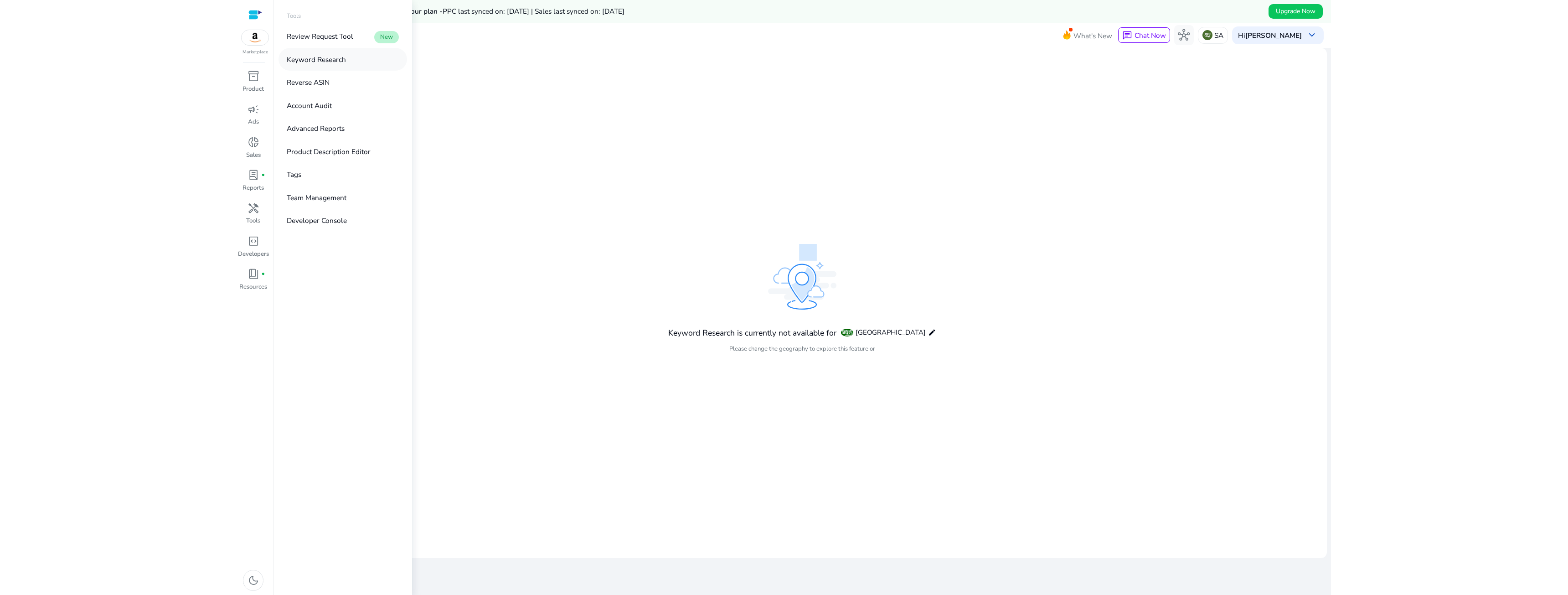
click at [344, 65] on link "Keyword Research" at bounding box center [342, 59] width 128 height 22
click at [257, 87] on p "Product" at bounding box center [253, 90] width 21 height 9
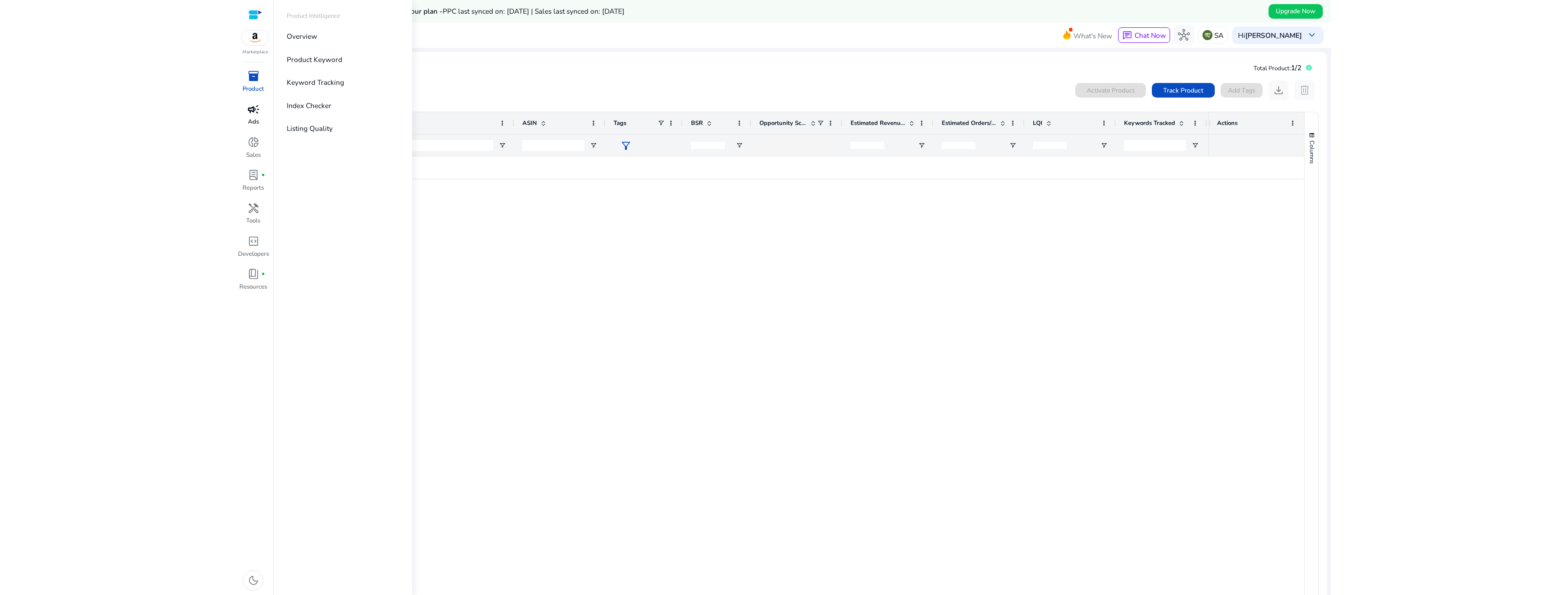
click at [261, 101] on div "campaign" at bounding box center [253, 109] width 28 height 16
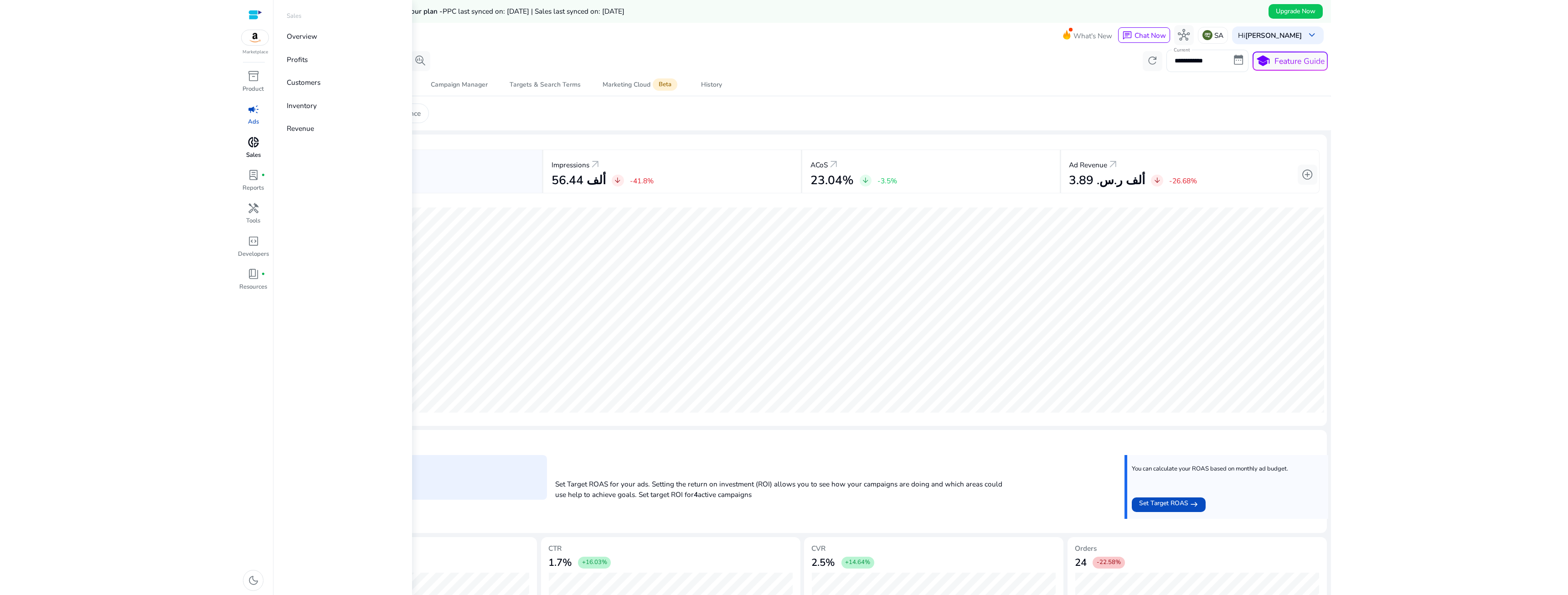
click at [248, 145] on span "donut_small" at bounding box center [253, 143] width 12 height 12
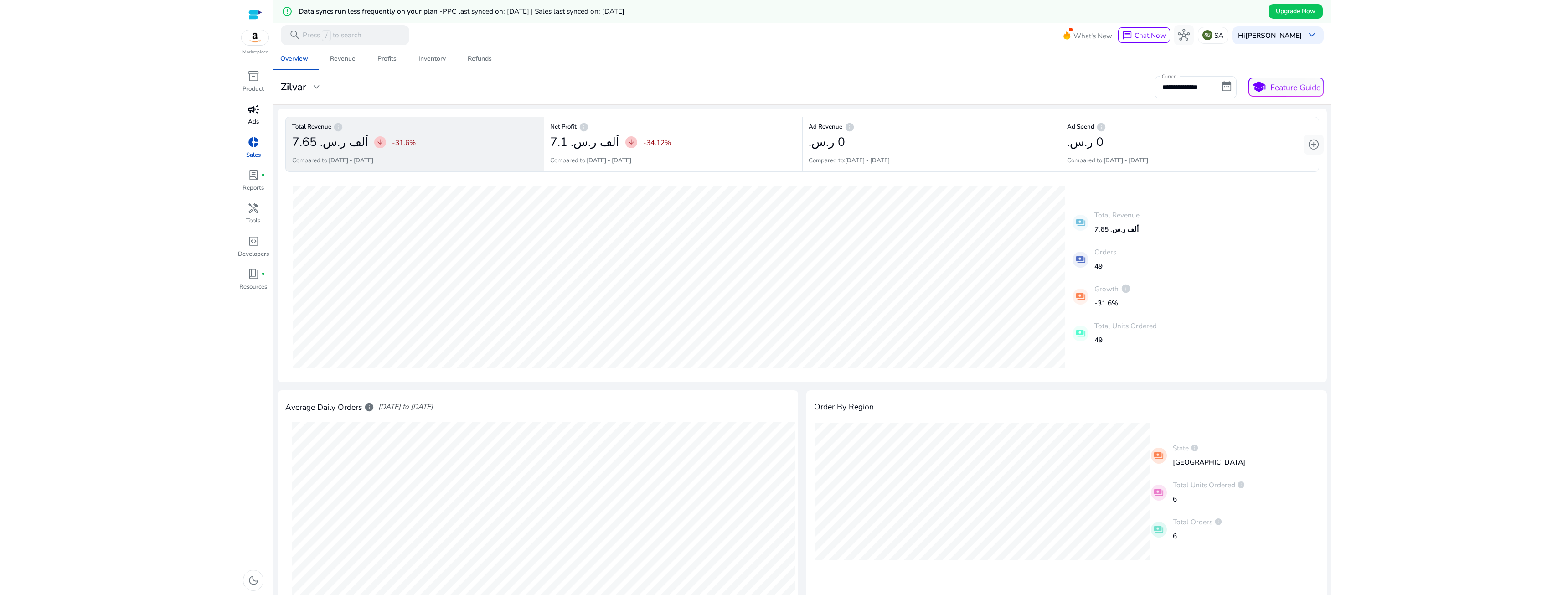
click at [244, 115] on div "campaign" at bounding box center [253, 109] width 28 height 16
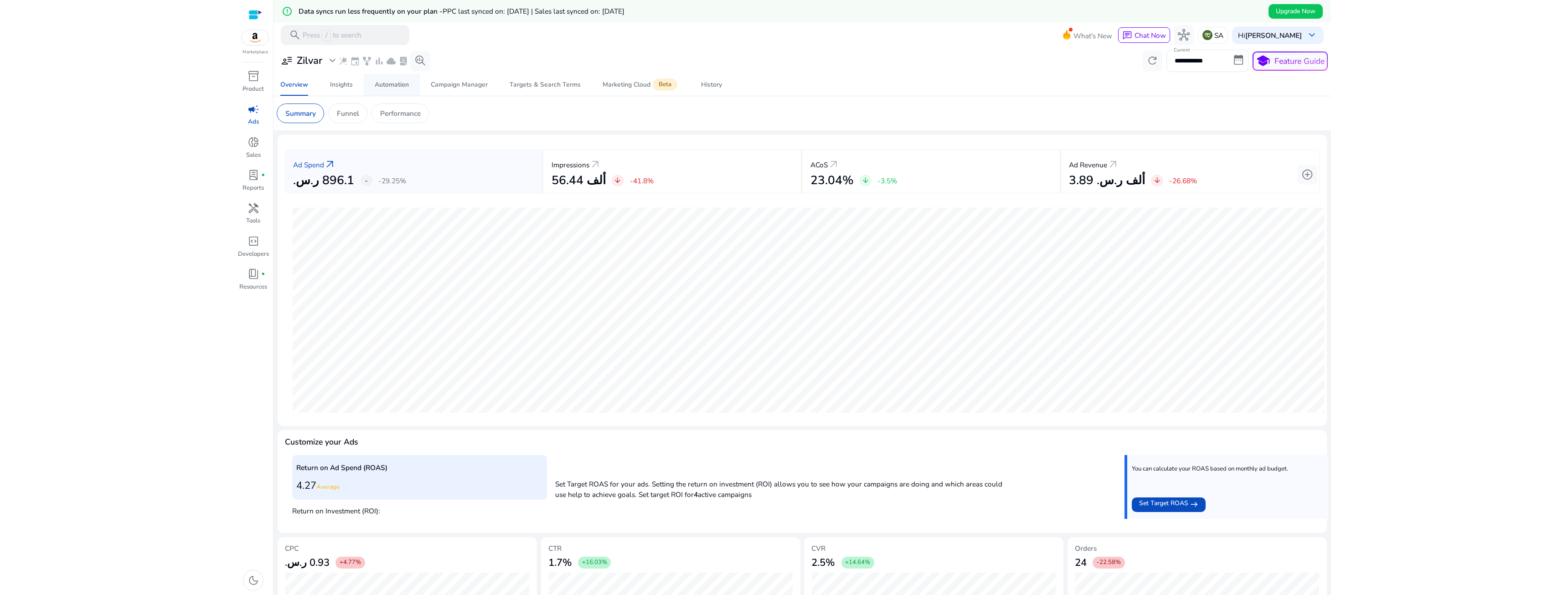
click at [404, 82] on div "Automation" at bounding box center [391, 84] width 35 height 7
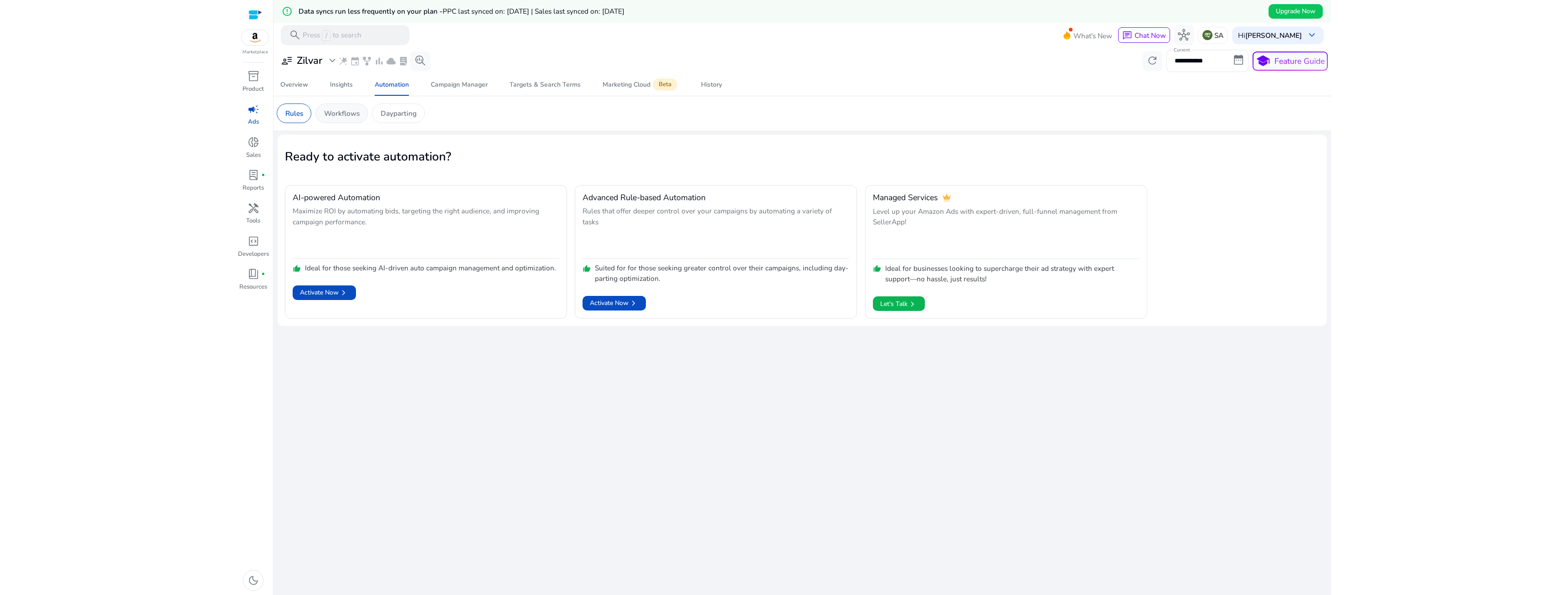
click at [354, 119] on div "Workflows" at bounding box center [341, 113] width 52 height 20
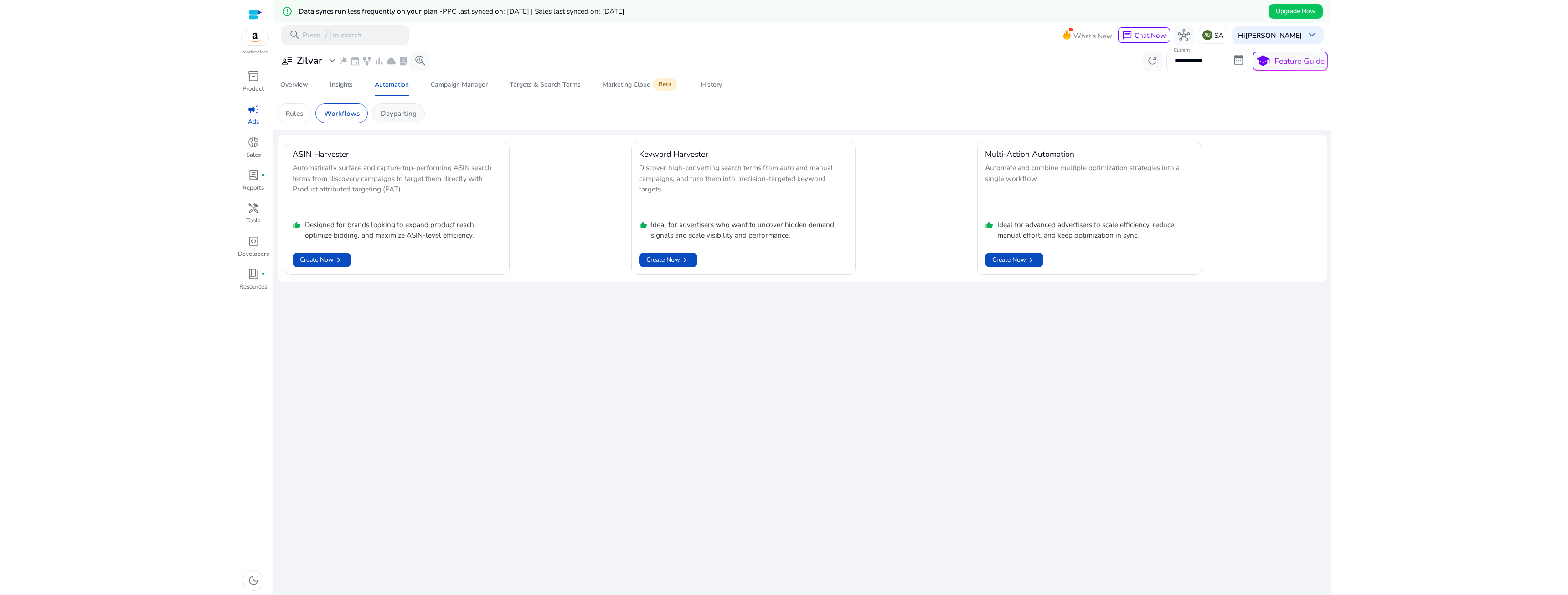
click at [377, 119] on div "Dayparting" at bounding box center [399, 113] width 53 height 20
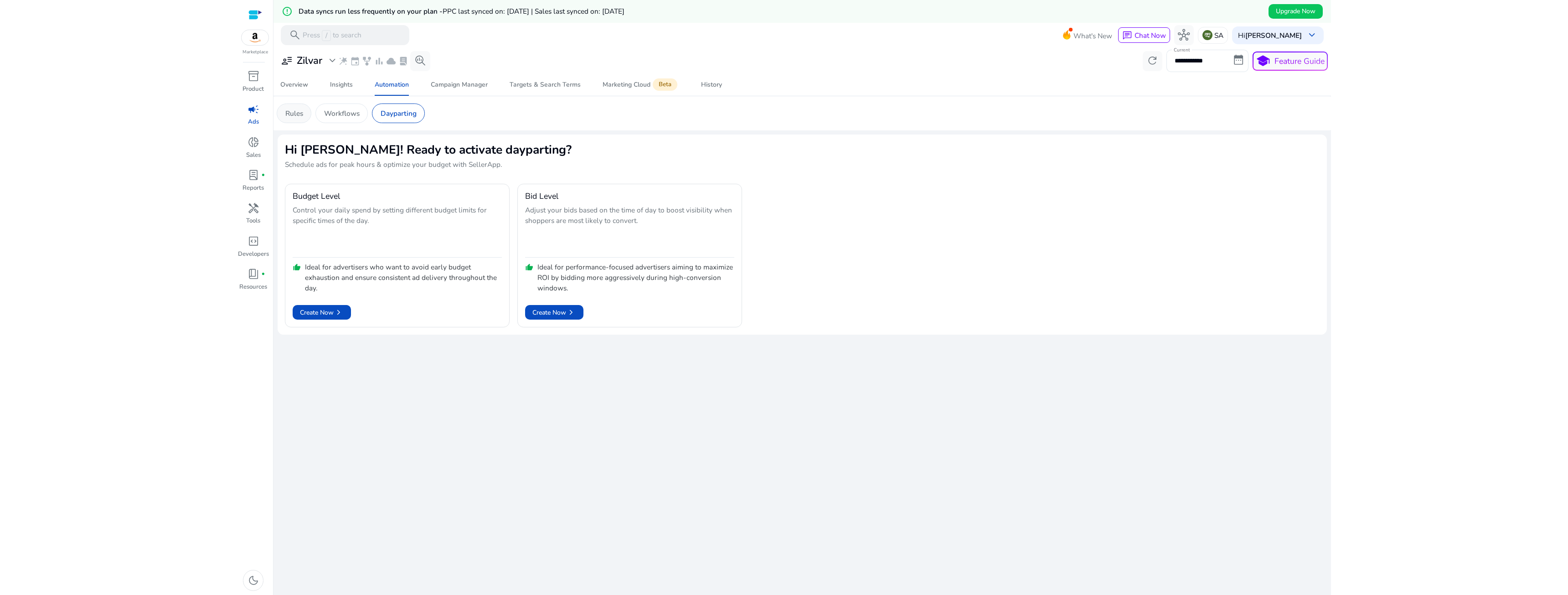
click at [282, 116] on div "Rules" at bounding box center [294, 113] width 35 height 20
